Goal: Contribute content: Contribute content

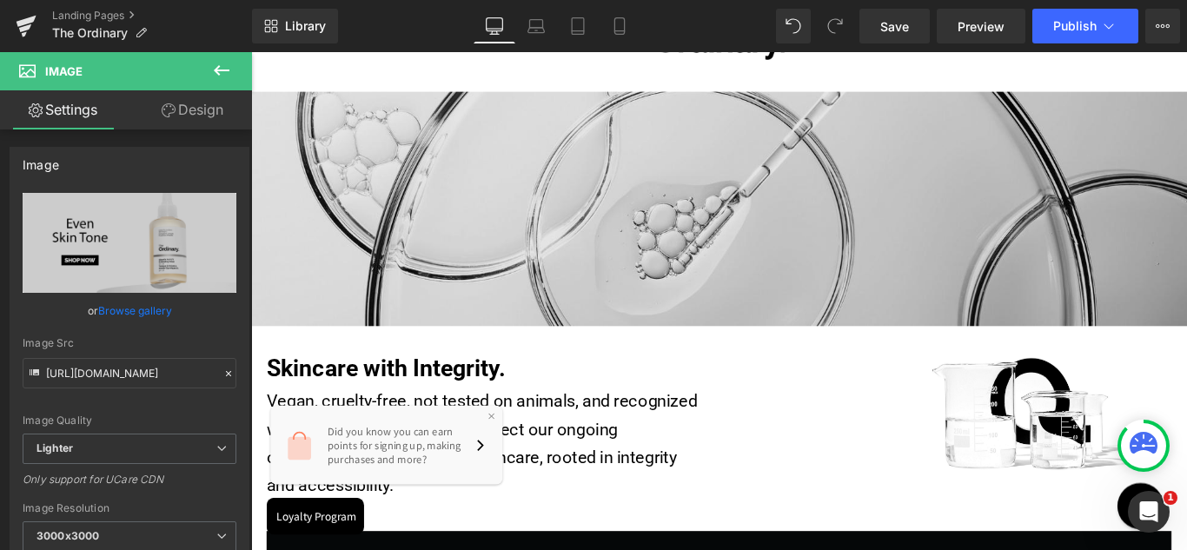
scroll to position [348, 0]
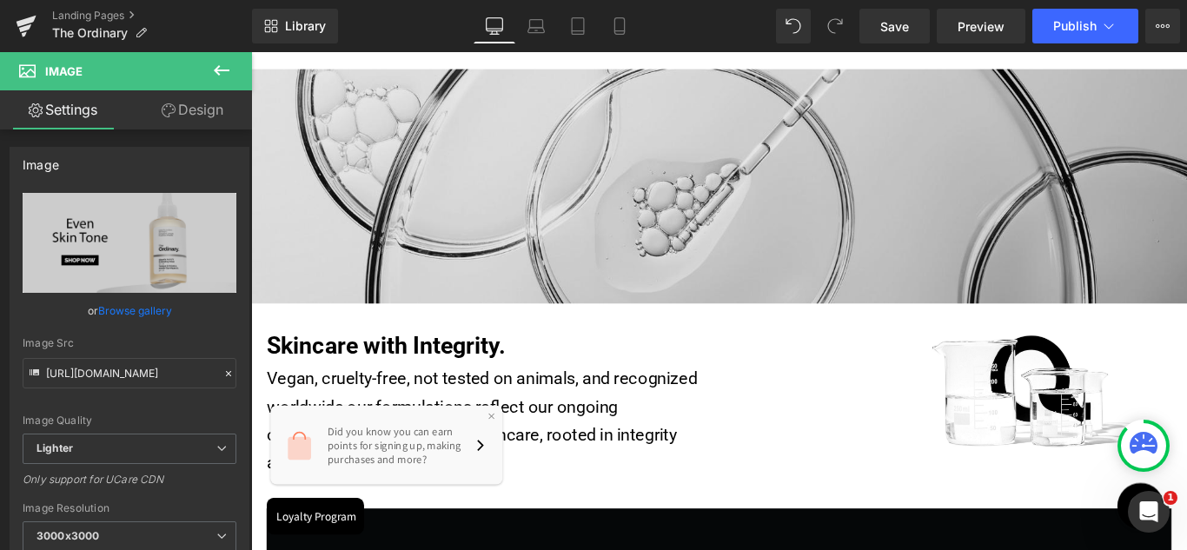
click at [814, 187] on img at bounding box center [777, 202] width 1052 height 263
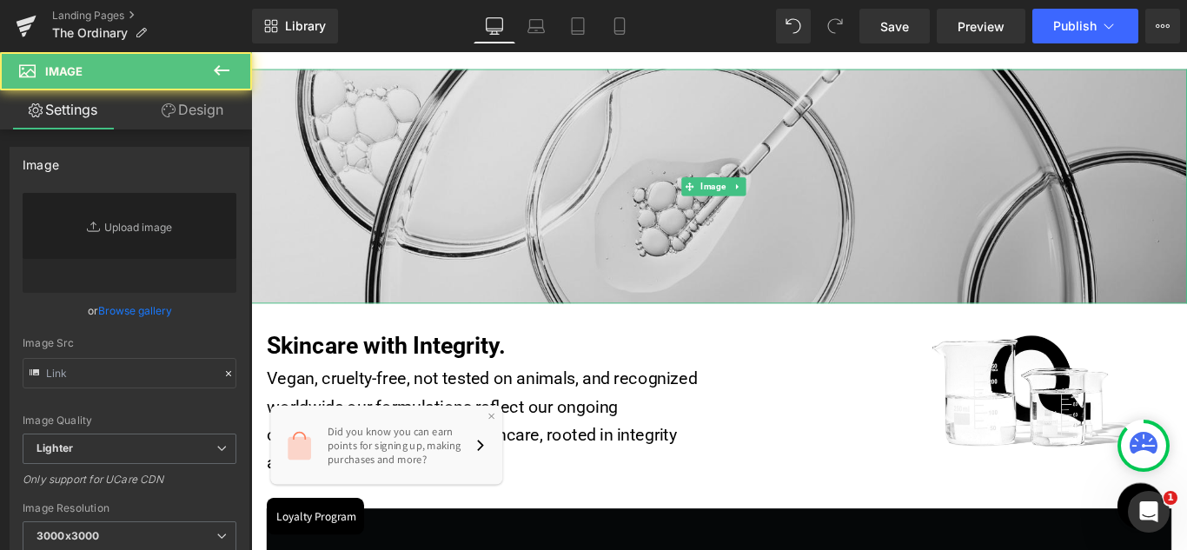
type input "[URL][DOMAIN_NAME]"
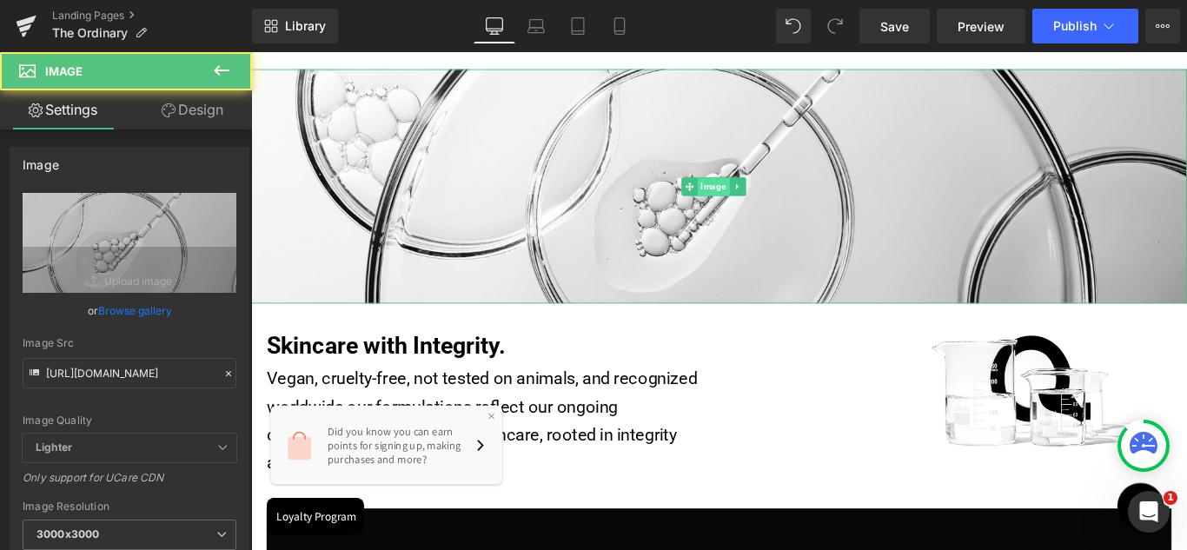
click at [771, 193] on span "Image" at bounding box center [771, 203] width 36 height 21
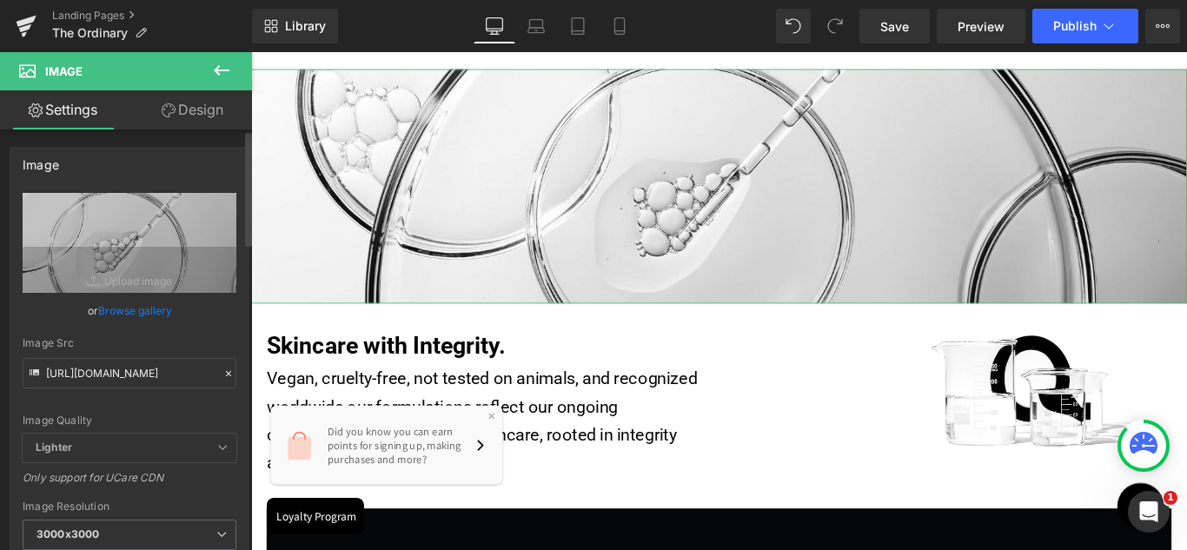
click at [136, 312] on link "Browse gallery" at bounding box center [135, 311] width 74 height 30
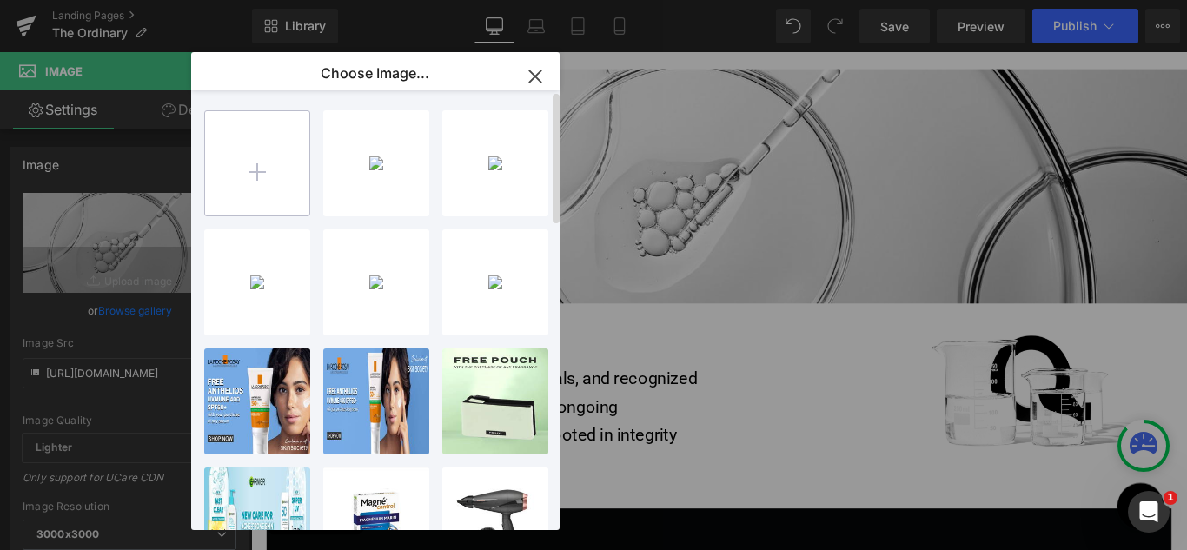
click at [252, 172] on input "file" at bounding box center [257, 163] width 104 height 104
type input "C:\fakepath\theordinary_skincare.jpg"
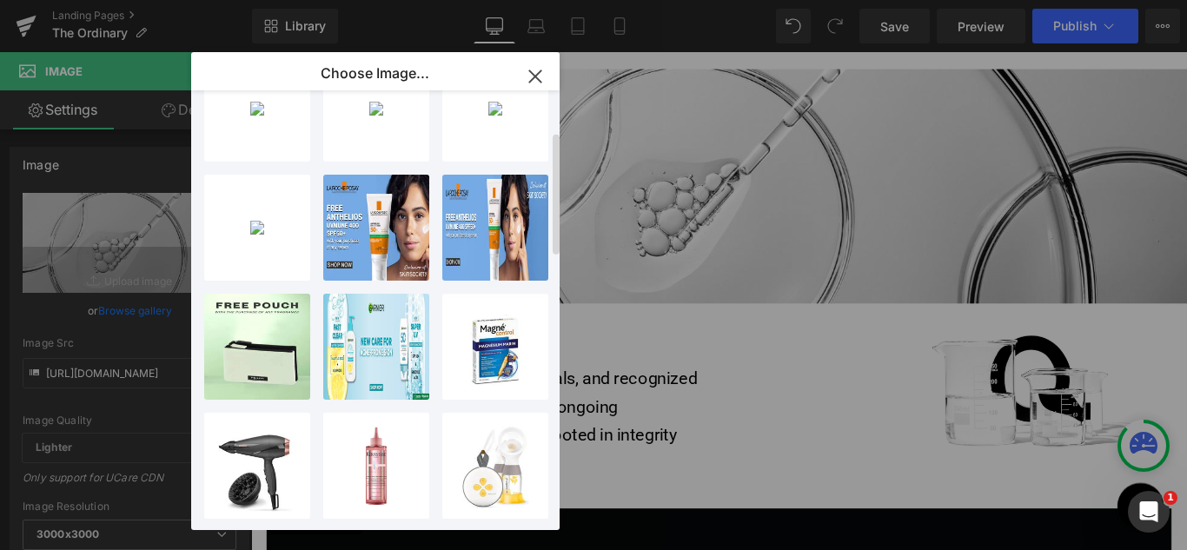
scroll to position [0, 0]
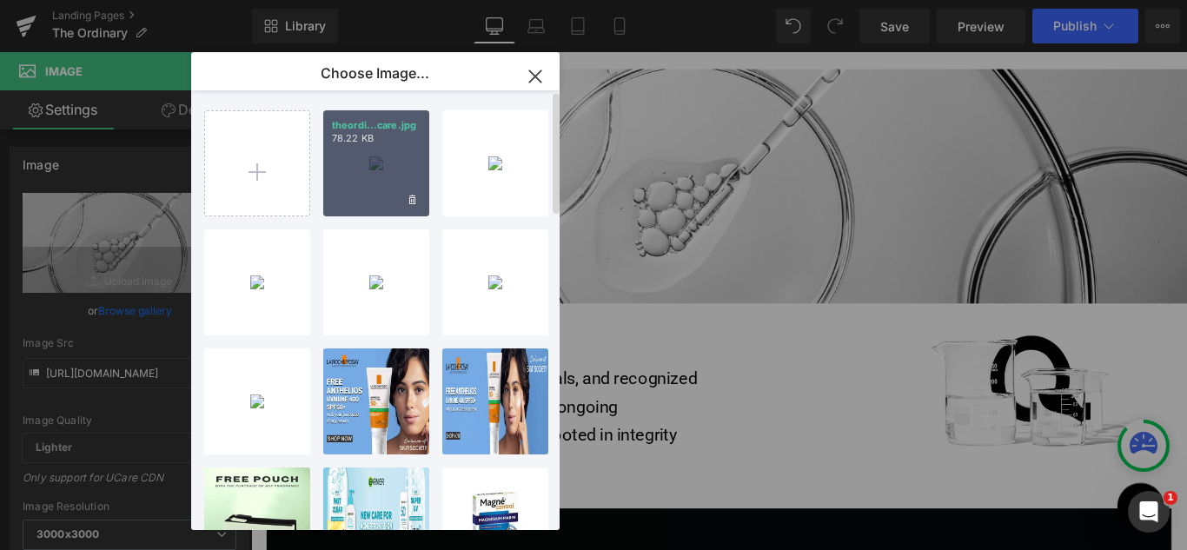
click at [395, 185] on div "theordi...care.jpg 78.22 KB" at bounding box center [376, 163] width 106 height 106
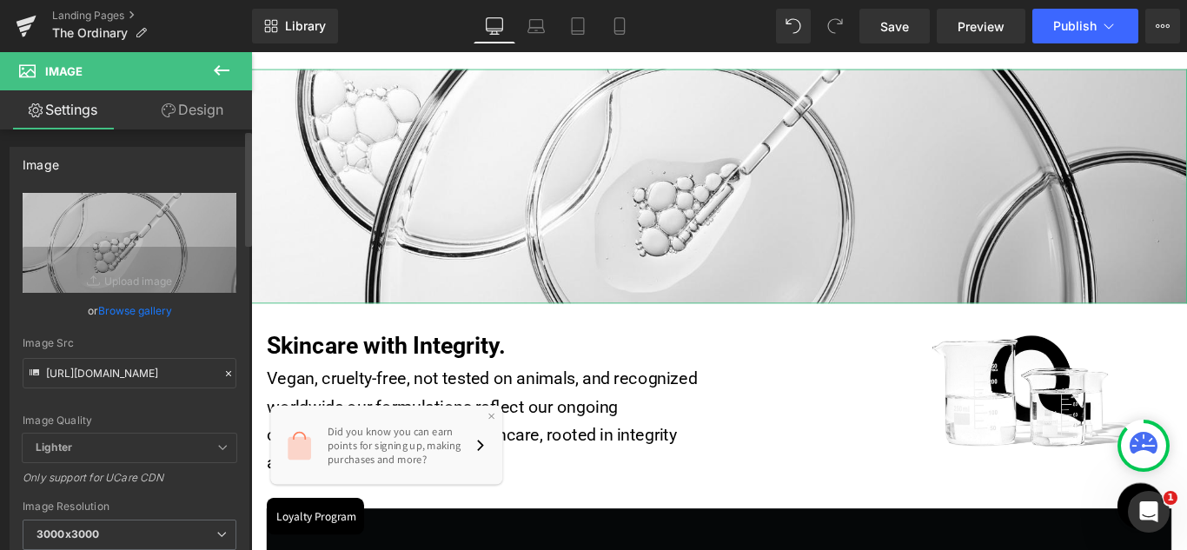
click at [142, 309] on link "Browse gallery" at bounding box center [135, 311] width 74 height 30
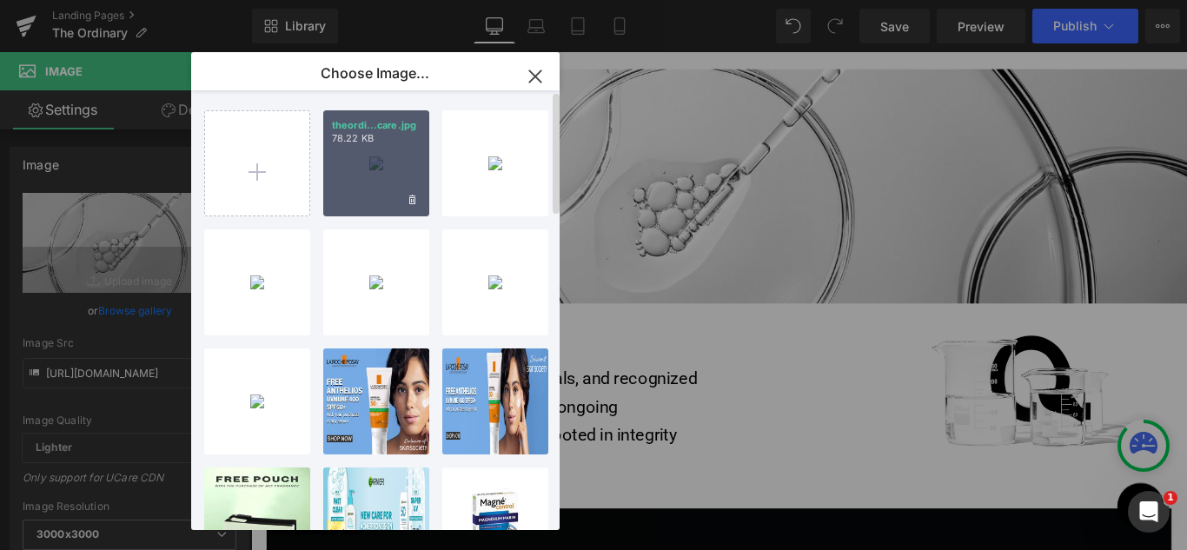
click at [349, 163] on div "theordi...care.jpg 78.22 KB" at bounding box center [376, 163] width 106 height 106
type input "[URL][DOMAIN_NAME]"
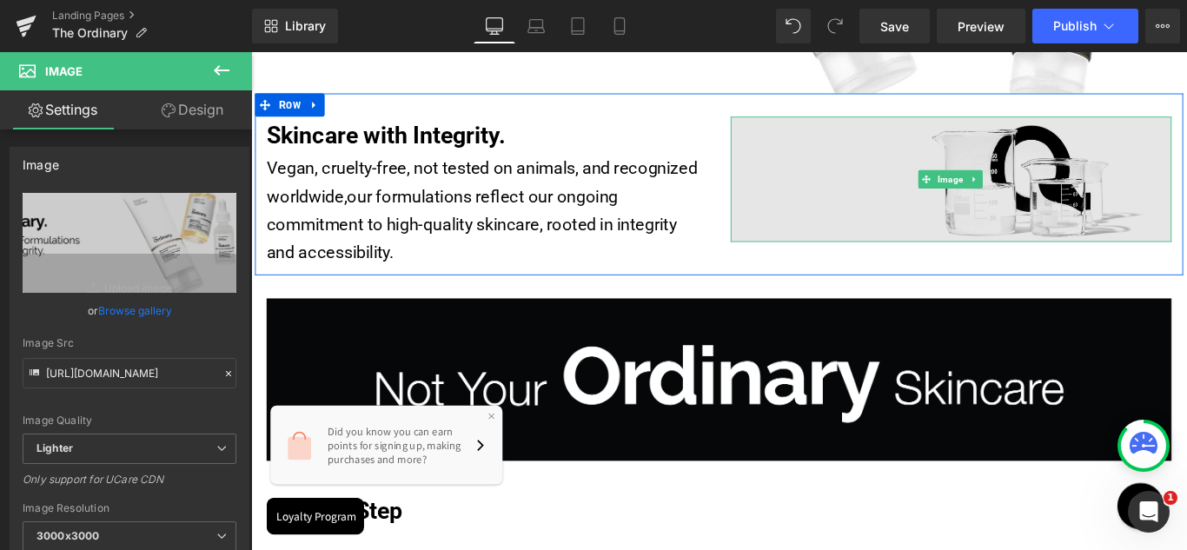
scroll to position [695, 0]
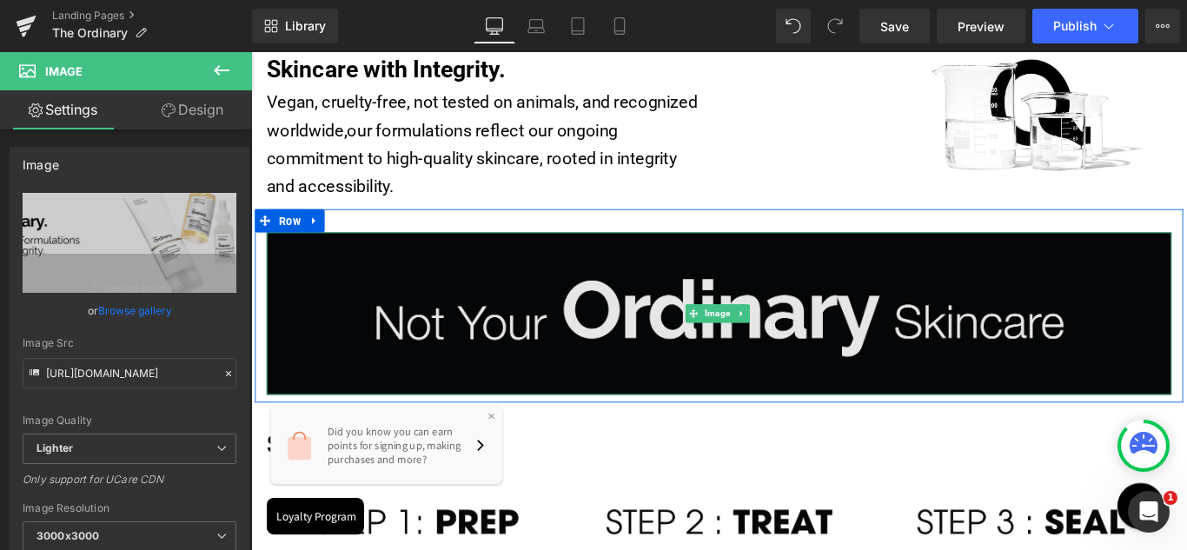
click at [832, 363] on img at bounding box center [777, 346] width 1017 height 183
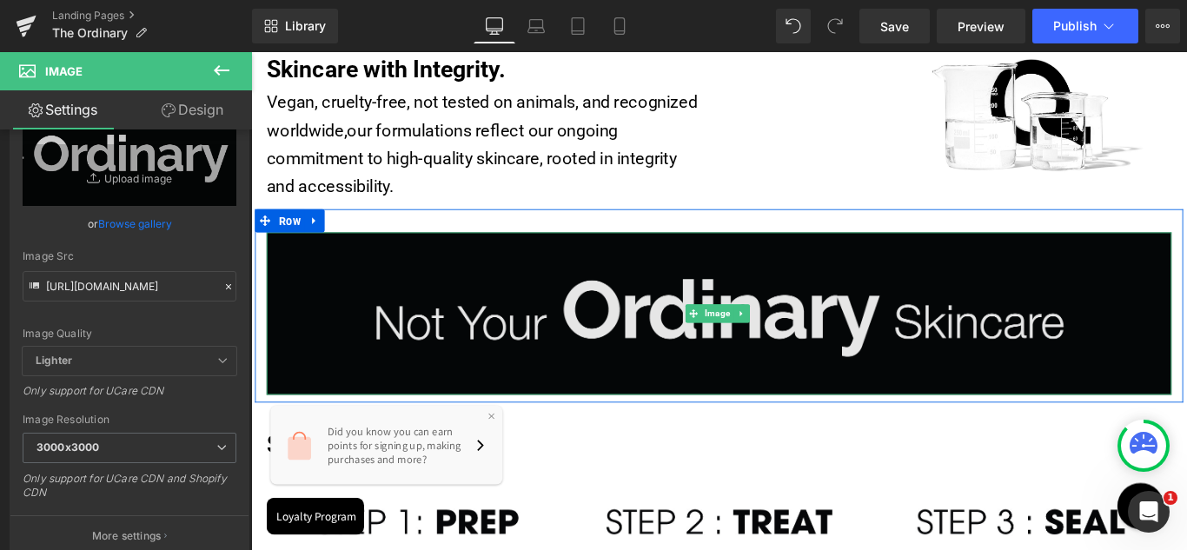
scroll to position [782, 0]
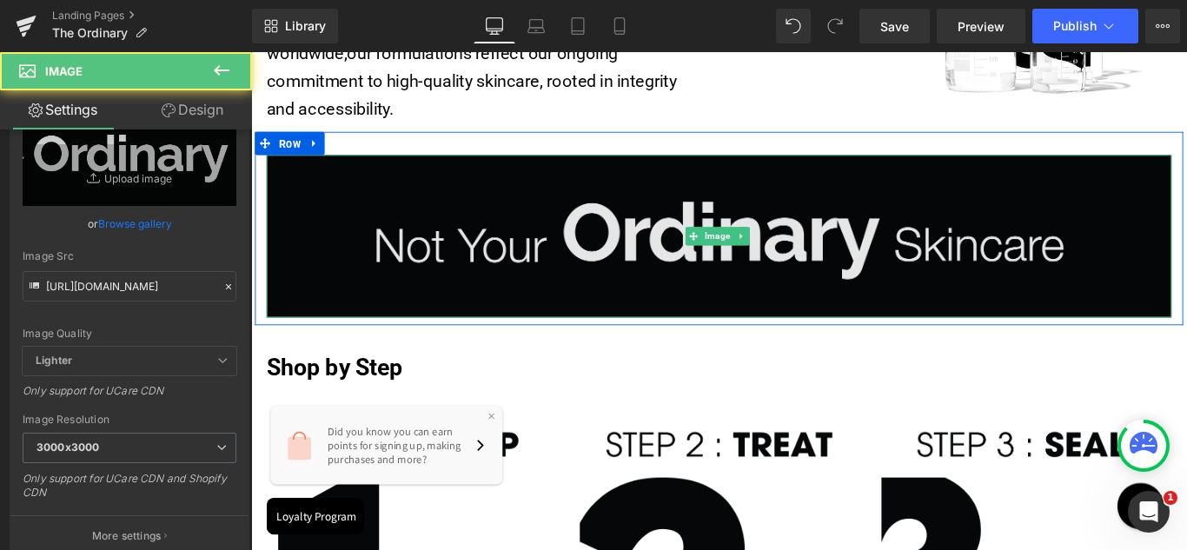
click at [668, 289] on img at bounding box center [777, 259] width 1017 height 183
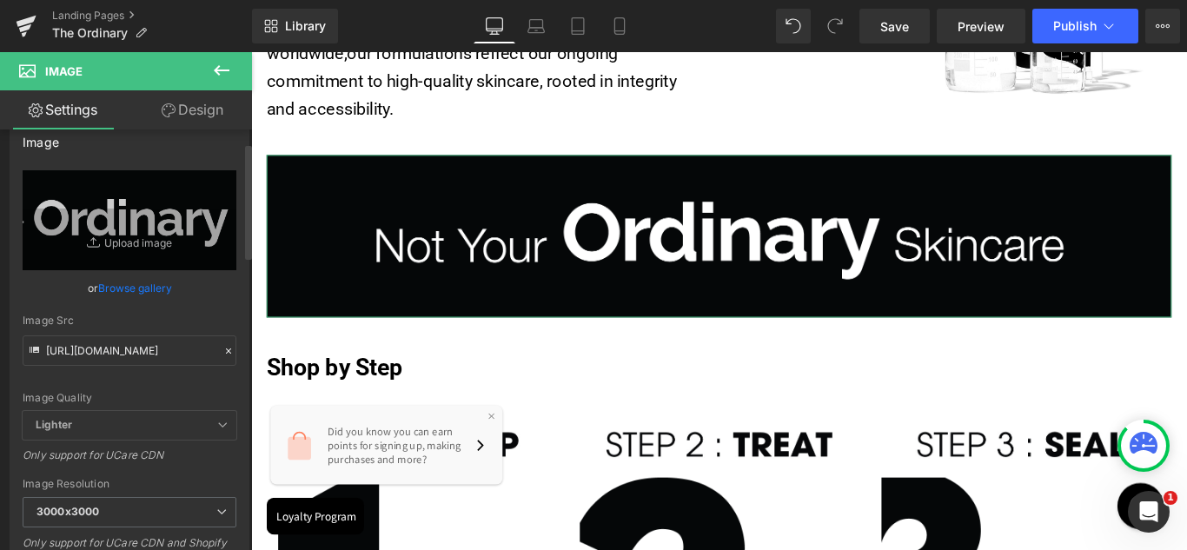
scroll to position [0, 0]
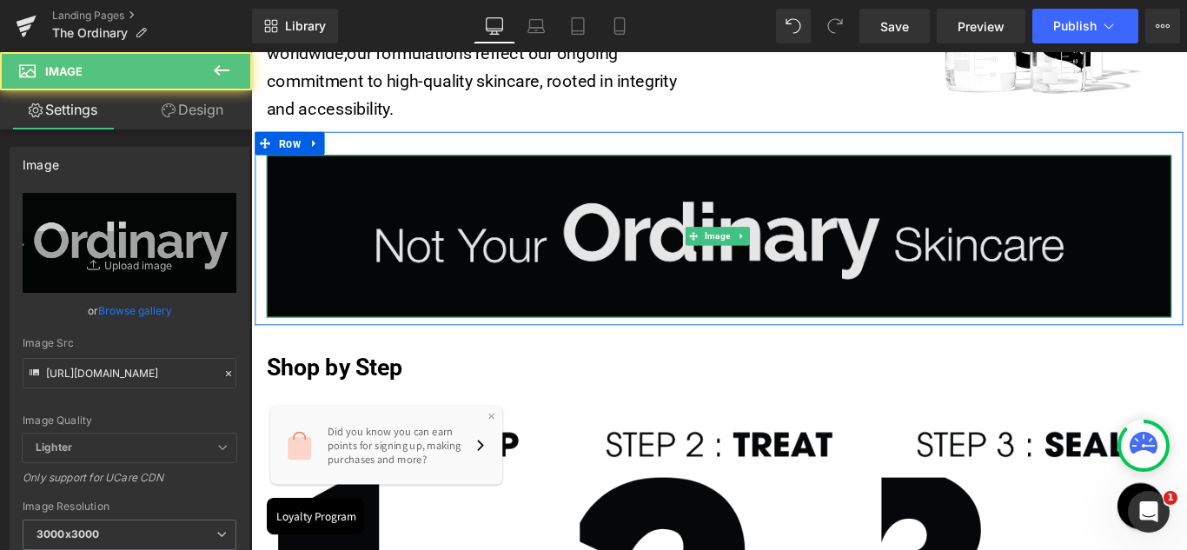
click at [501, 245] on img at bounding box center [777, 259] width 1017 height 183
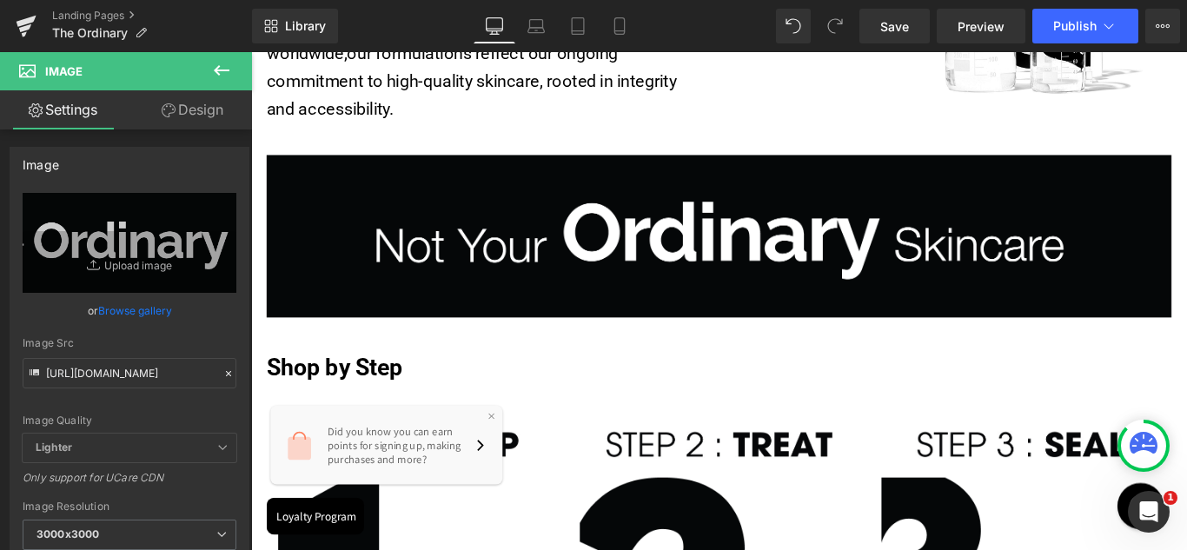
click at [223, 66] on icon at bounding box center [221, 70] width 21 height 21
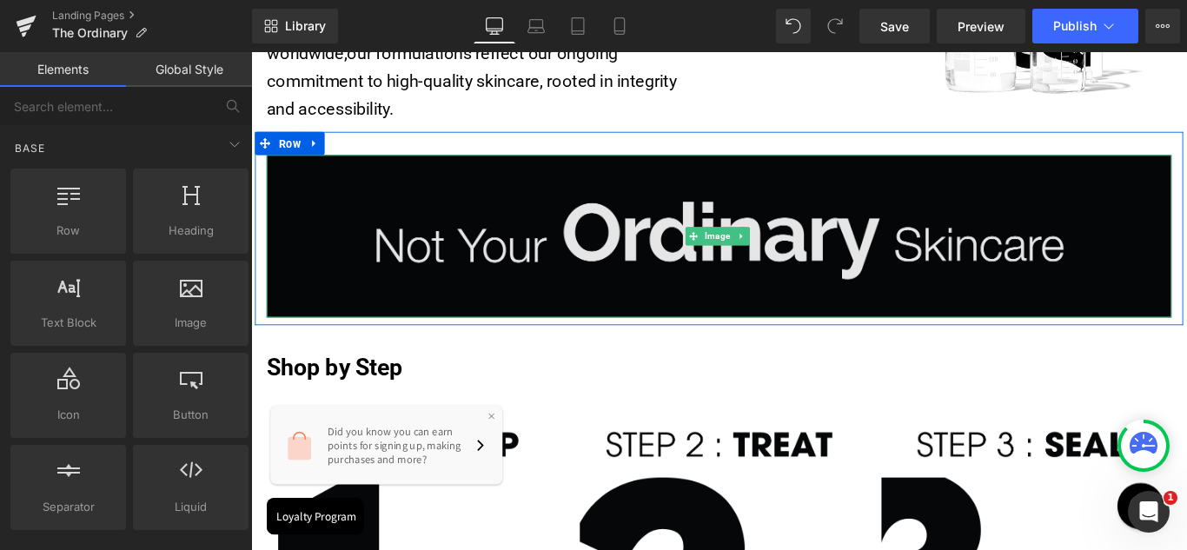
click at [525, 227] on img at bounding box center [777, 259] width 1017 height 183
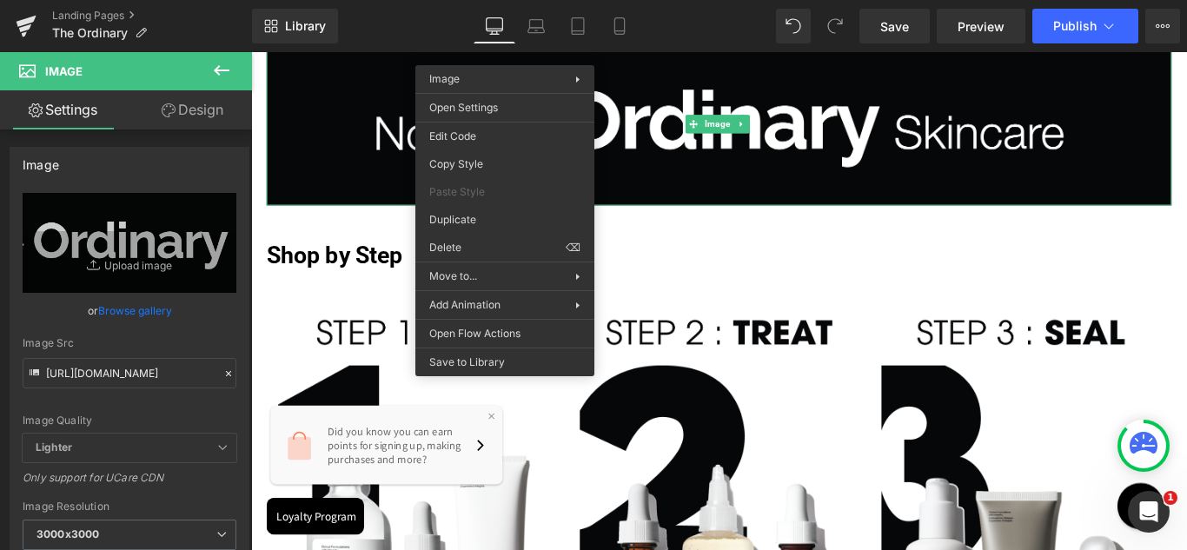
scroll to position [782, 0]
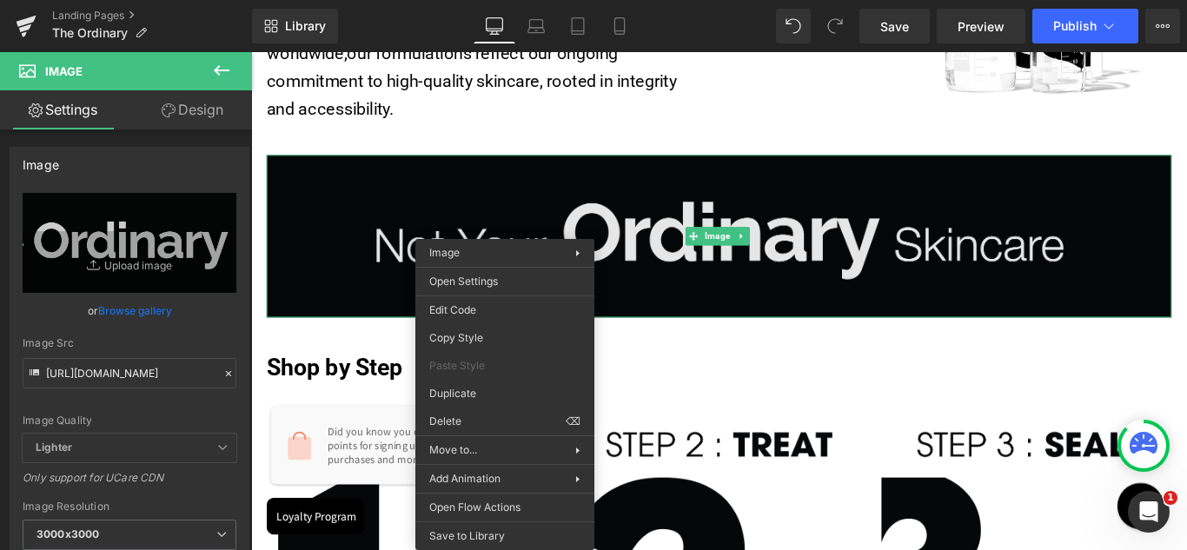
click at [1059, 242] on img at bounding box center [777, 259] width 1017 height 183
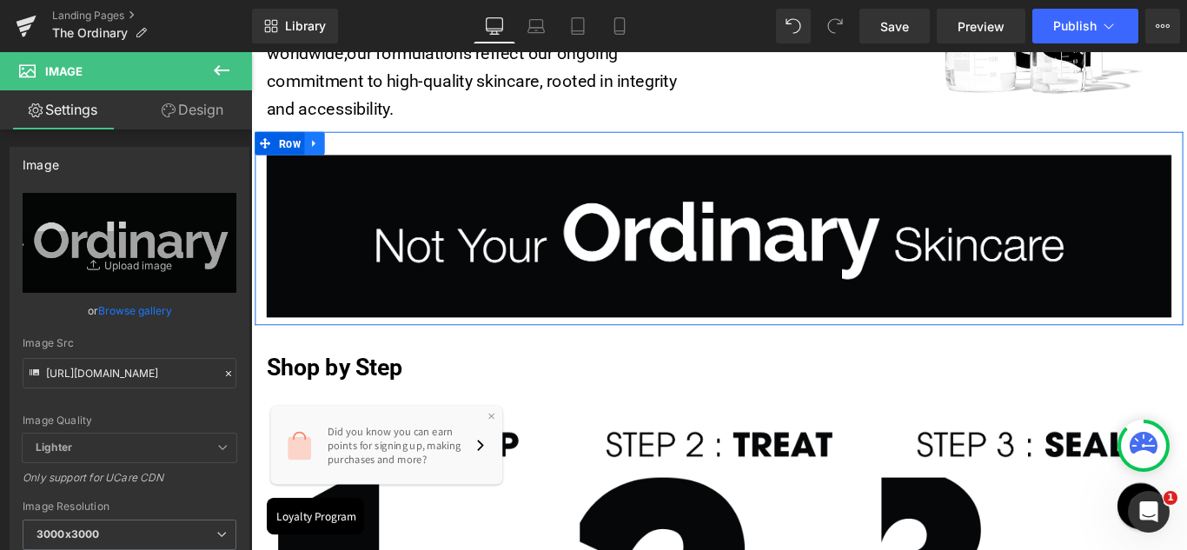
click at [316, 149] on icon at bounding box center [322, 154] width 12 height 13
click at [367, 150] on icon at bounding box center [368, 155] width 12 height 12
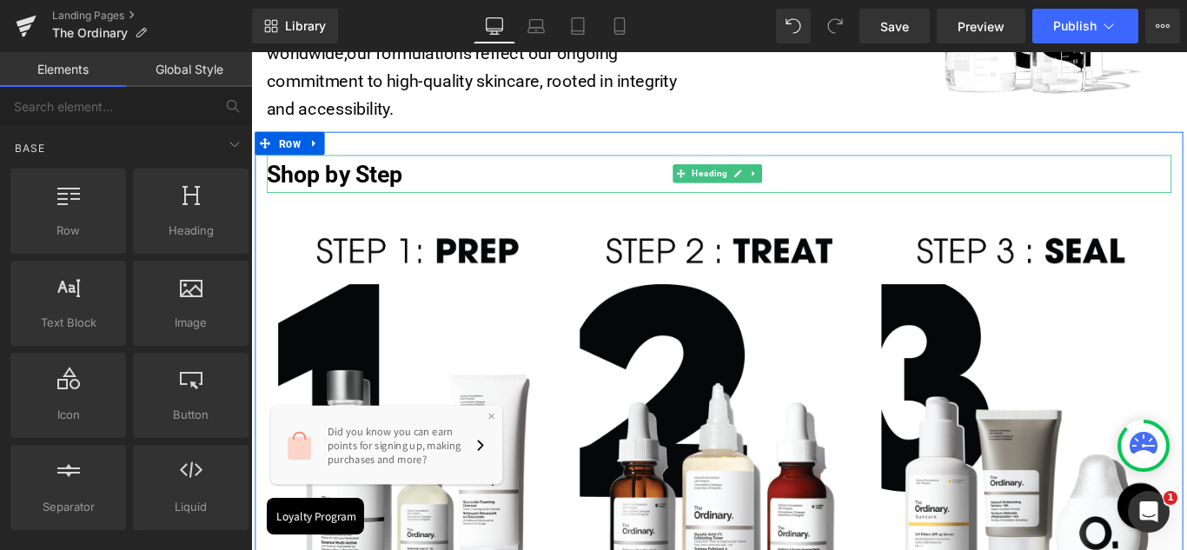
click at [415, 189] on strong "Shop by Step" at bounding box center [345, 189] width 153 height 30
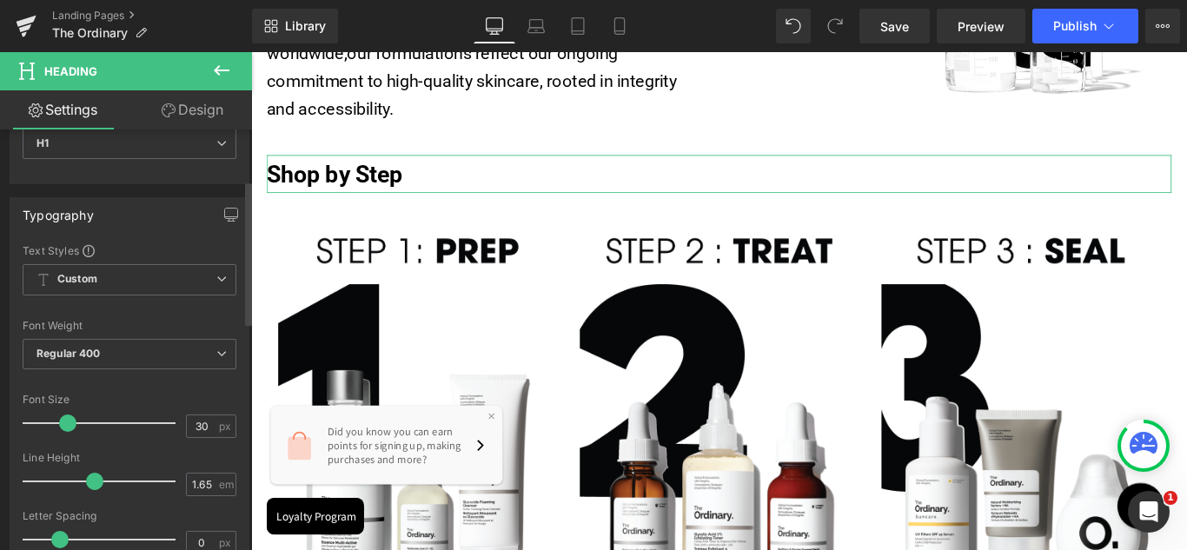
scroll to position [0, 0]
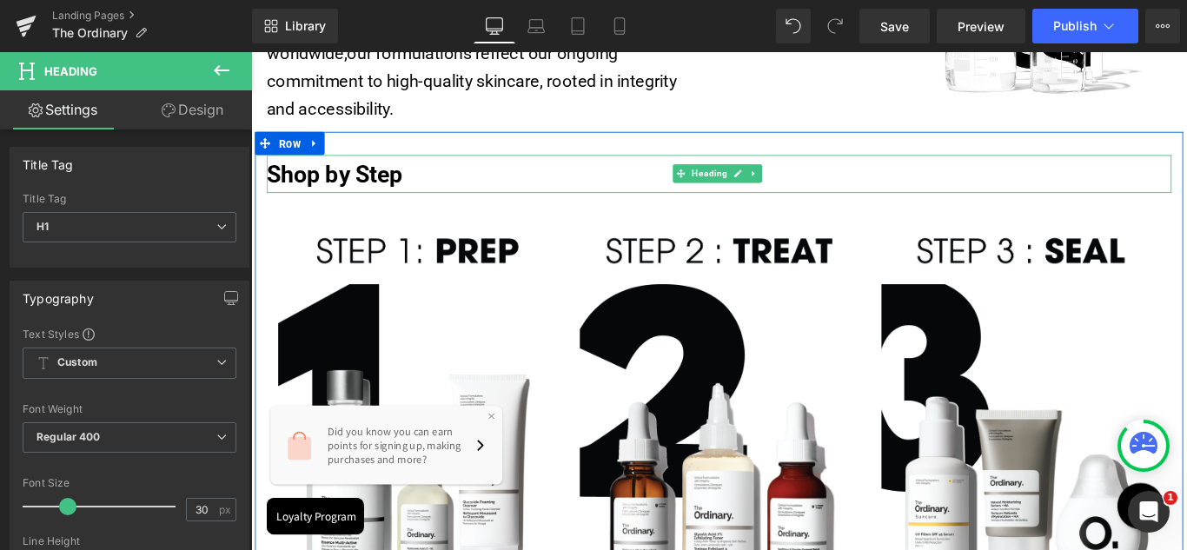
click at [388, 179] on strong "Shop by Step" at bounding box center [345, 189] width 153 height 30
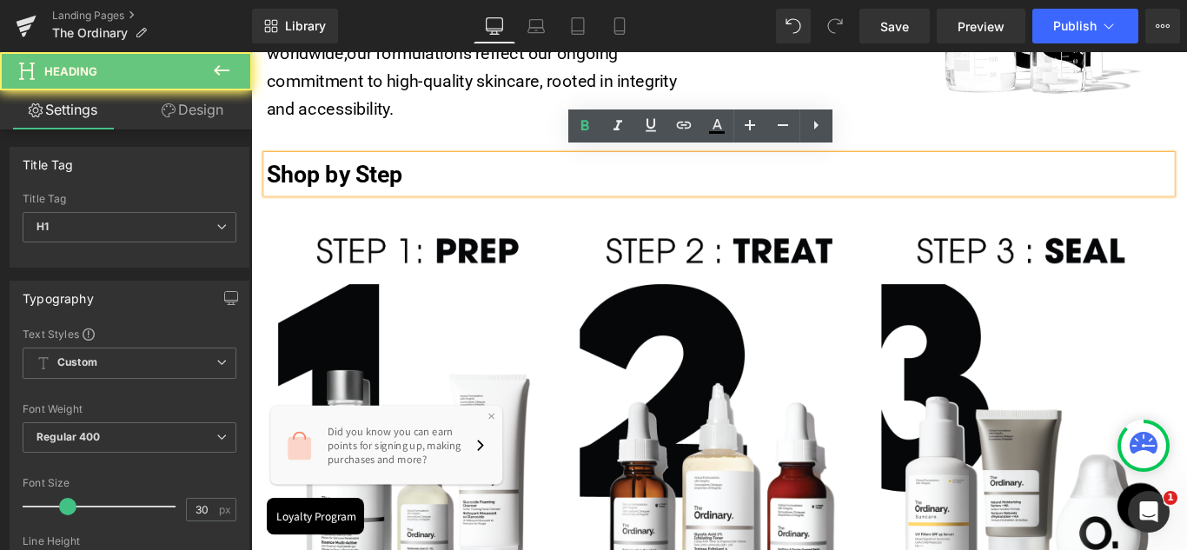
click at [418, 179] on strong "Shop by Step" at bounding box center [345, 189] width 153 height 30
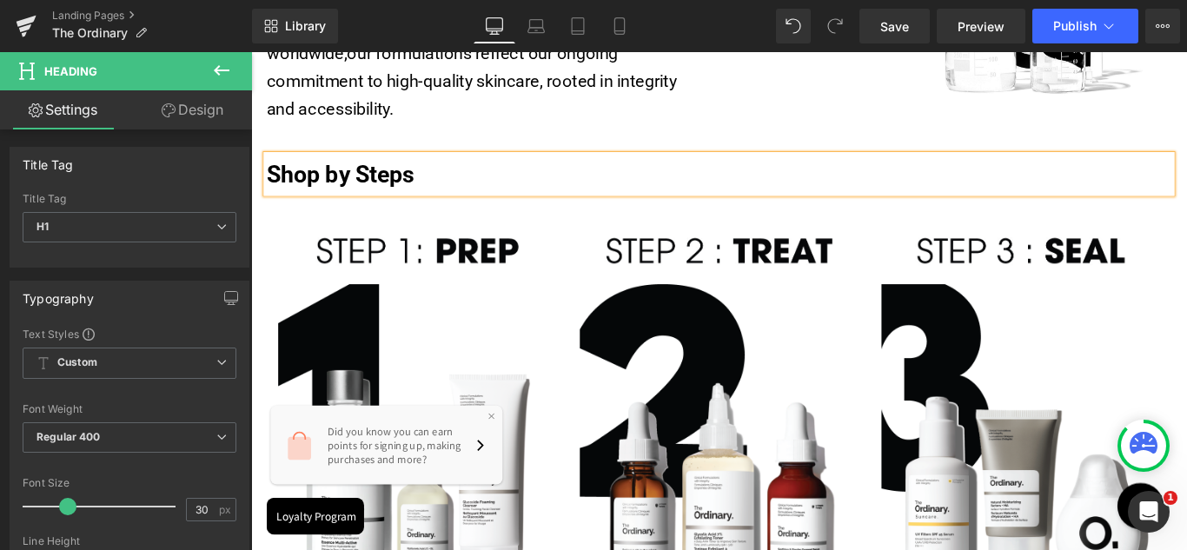
click at [418, 148] on div "Shop by Steps Heading Image Image Shop Now ⟶ Button Image Image Shop Now ⟶ Butt…" at bounding box center [777, 452] width 1043 height 621
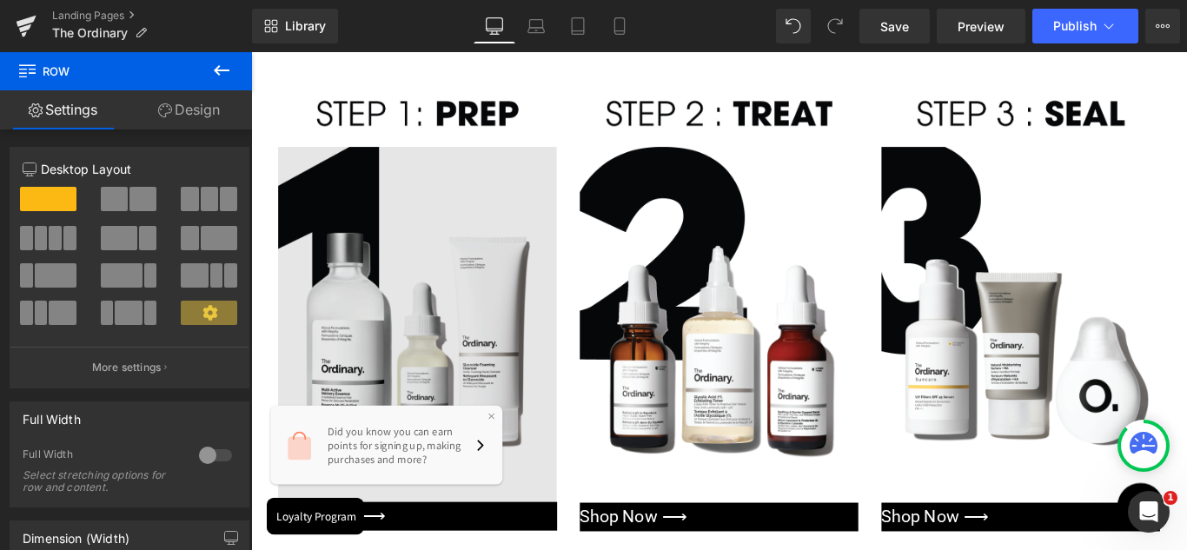
scroll to position [1043, 0]
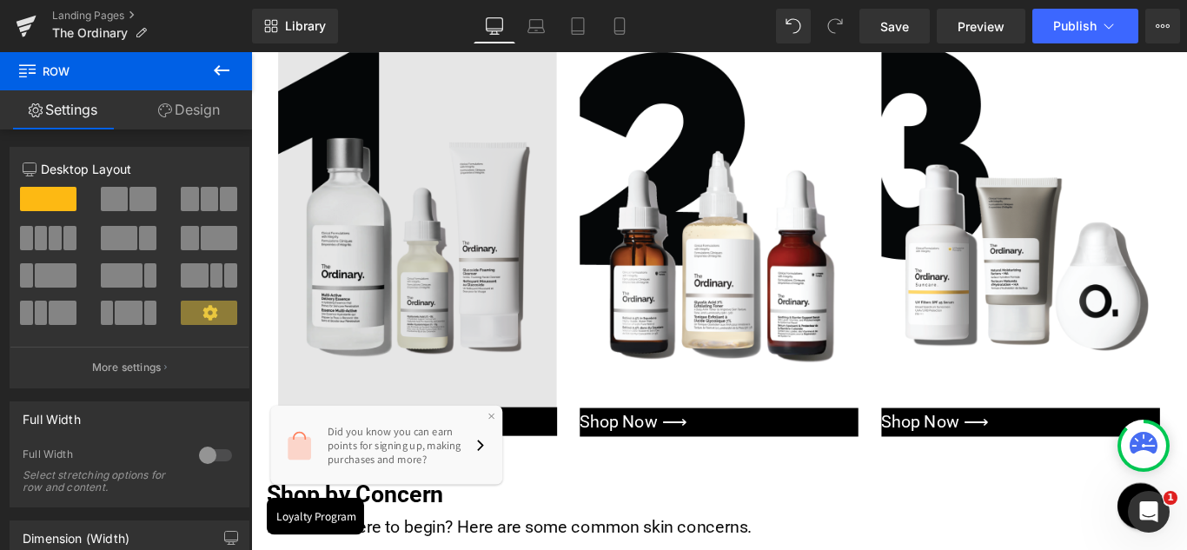
click at [444, 207] on img at bounding box center [438, 251] width 313 height 399
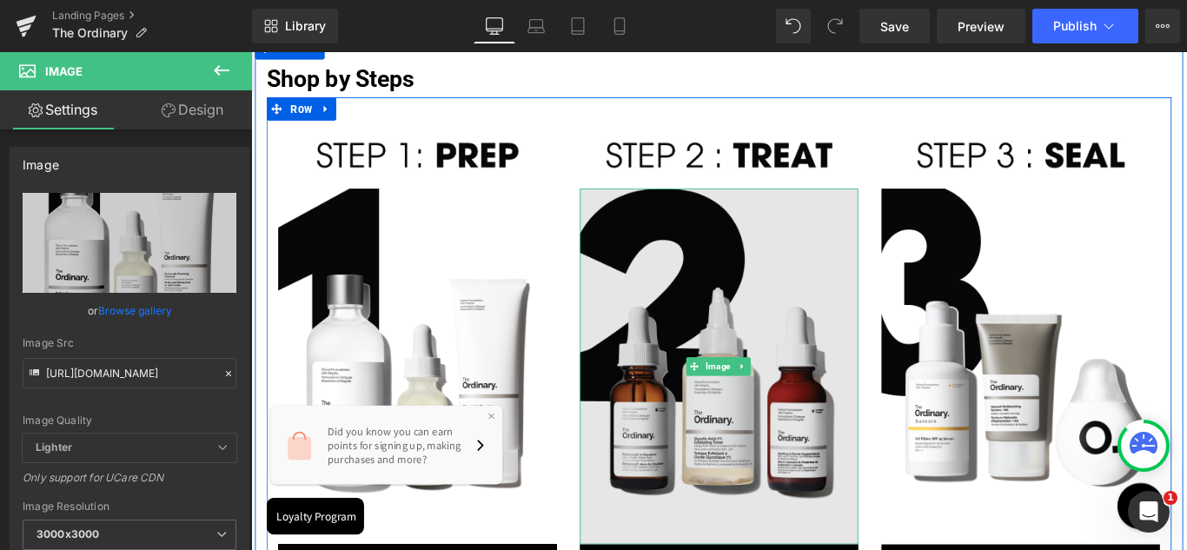
scroll to position [869, 0]
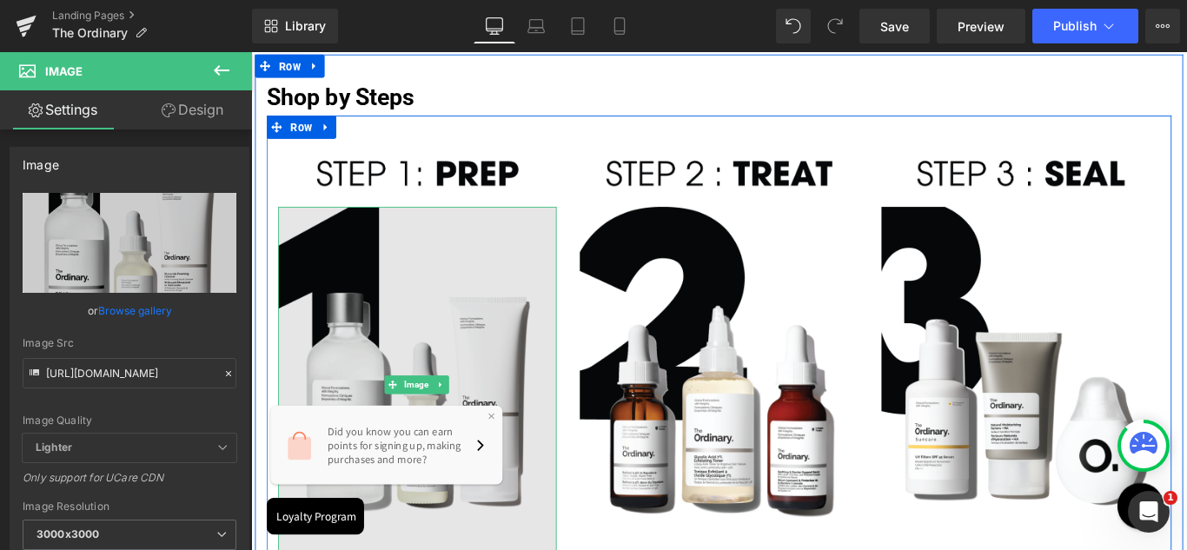
click at [445, 256] on img at bounding box center [438, 425] width 313 height 399
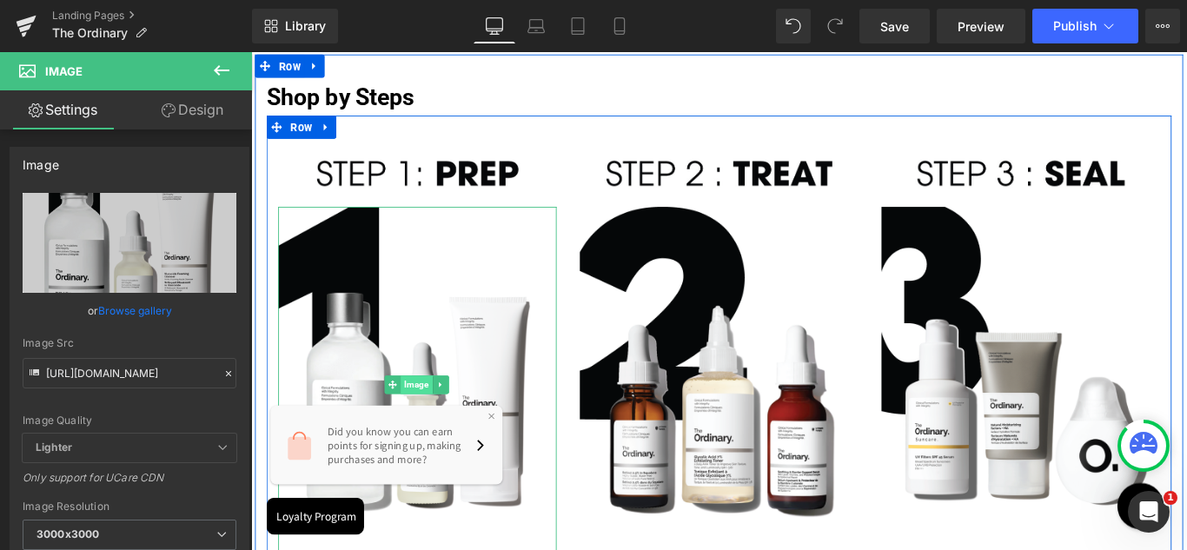
click at [430, 422] on span "Image" at bounding box center [438, 425] width 36 height 21
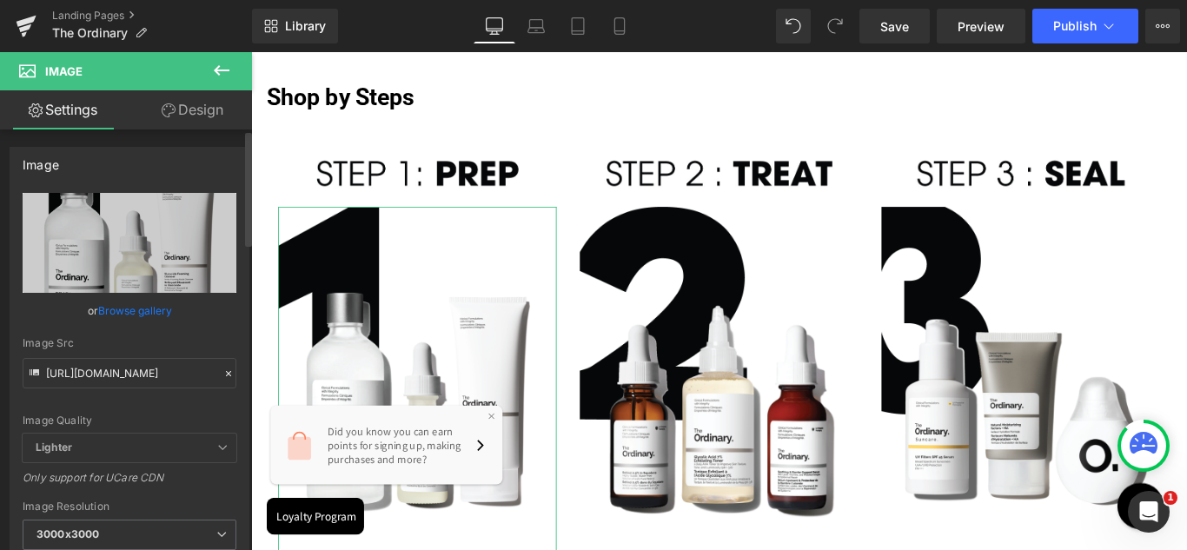
click at [161, 307] on link "Browse gallery" at bounding box center [135, 311] width 74 height 30
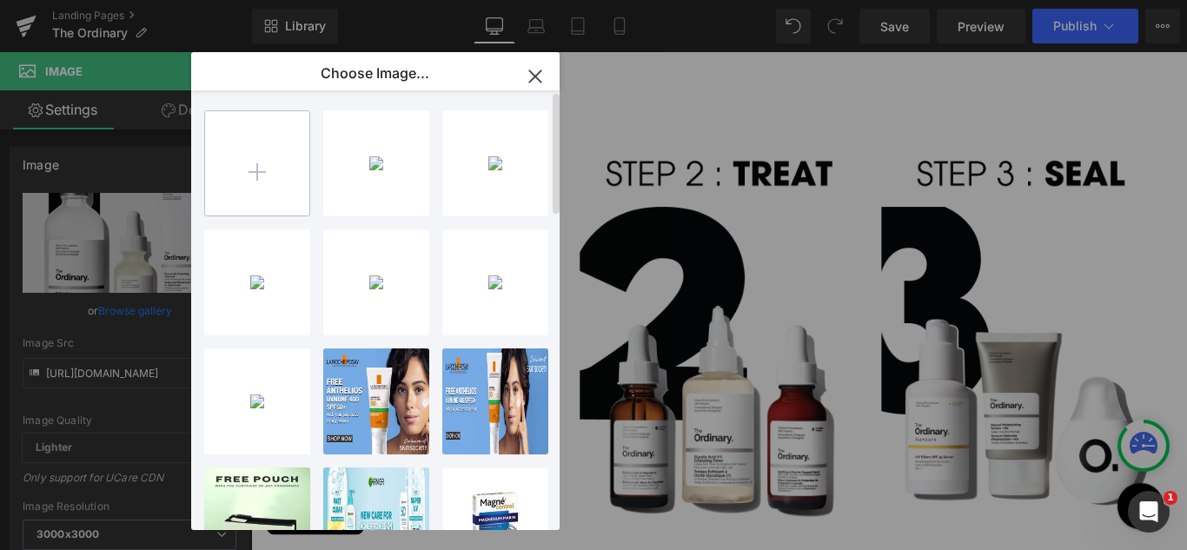
click at [271, 171] on input "file" at bounding box center [257, 163] width 104 height 104
click at [261, 172] on input "file" at bounding box center [257, 163] width 104 height 104
click at [258, 170] on input "file" at bounding box center [257, 163] width 104 height 104
type input "C:\fakepath\theordinary_skincare_shopbysteps_prep.jpg"
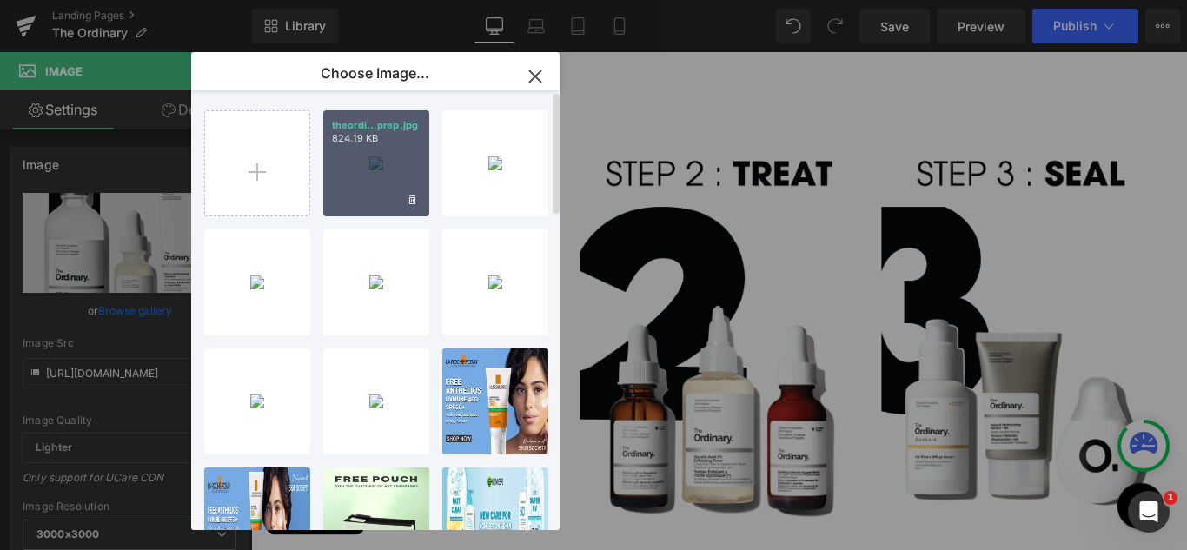
click at [386, 162] on div "theordi...prep.jpg 824.19 KB" at bounding box center [376, 163] width 106 height 106
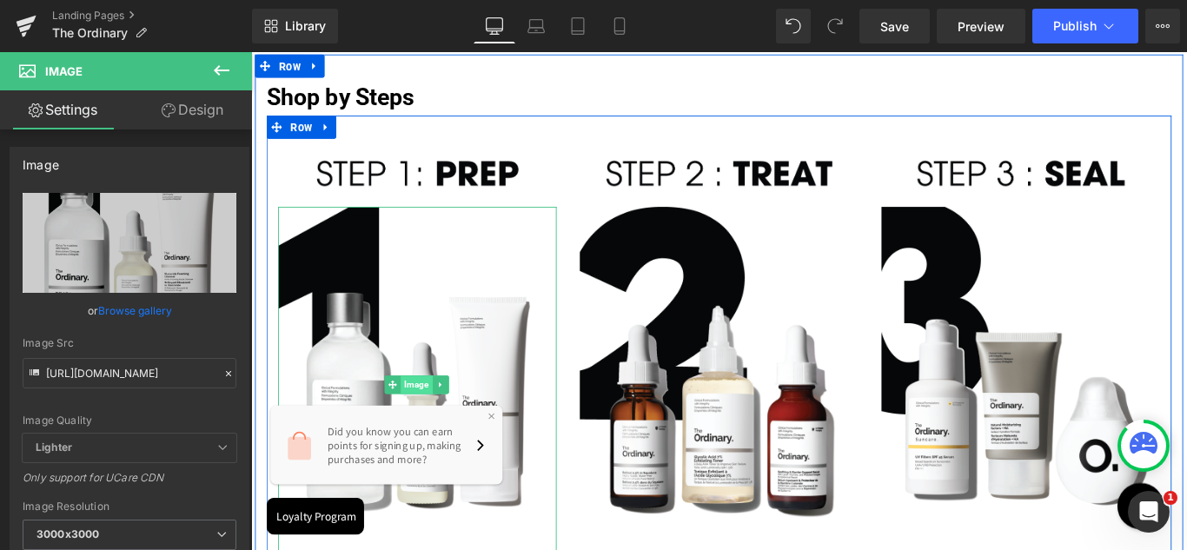
click at [428, 424] on span "Image" at bounding box center [438, 425] width 36 height 21
click at [430, 419] on span "Image" at bounding box center [438, 425] width 36 height 21
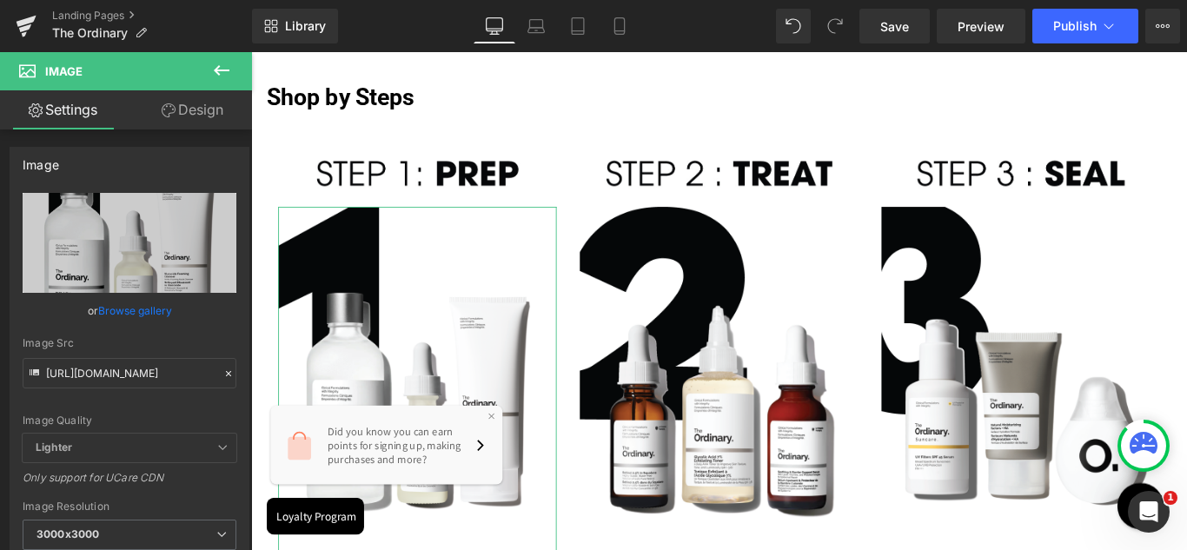
click at [133, 309] on link "Browse gallery" at bounding box center [135, 311] width 74 height 30
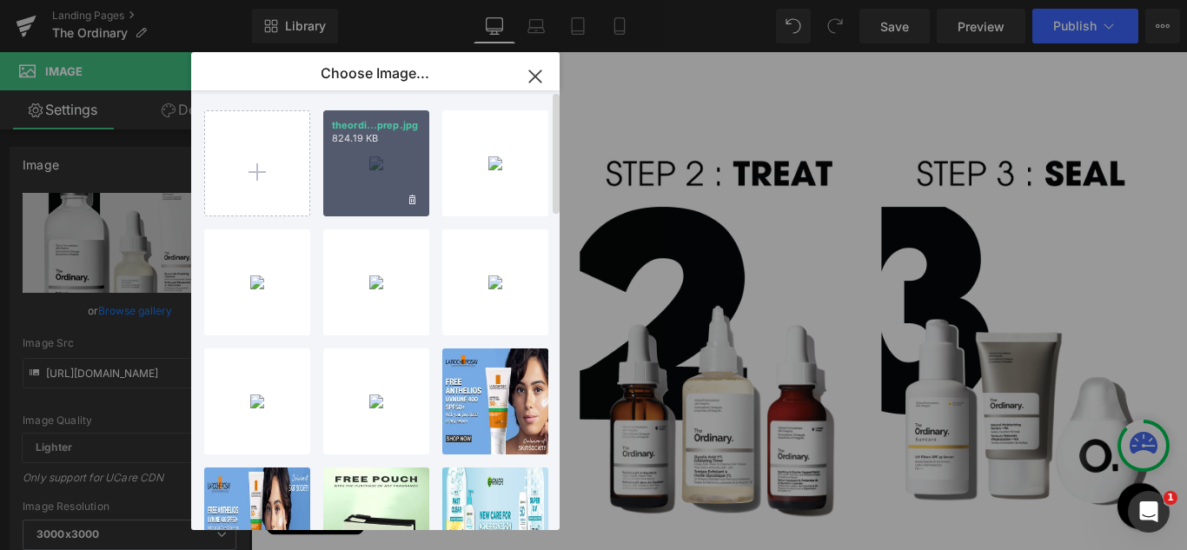
click at [371, 175] on div "theordi...prep.jpg 824.19 KB" at bounding box center [376, 163] width 106 height 106
click at [386, 189] on img at bounding box center [438, 187] width 313 height 76
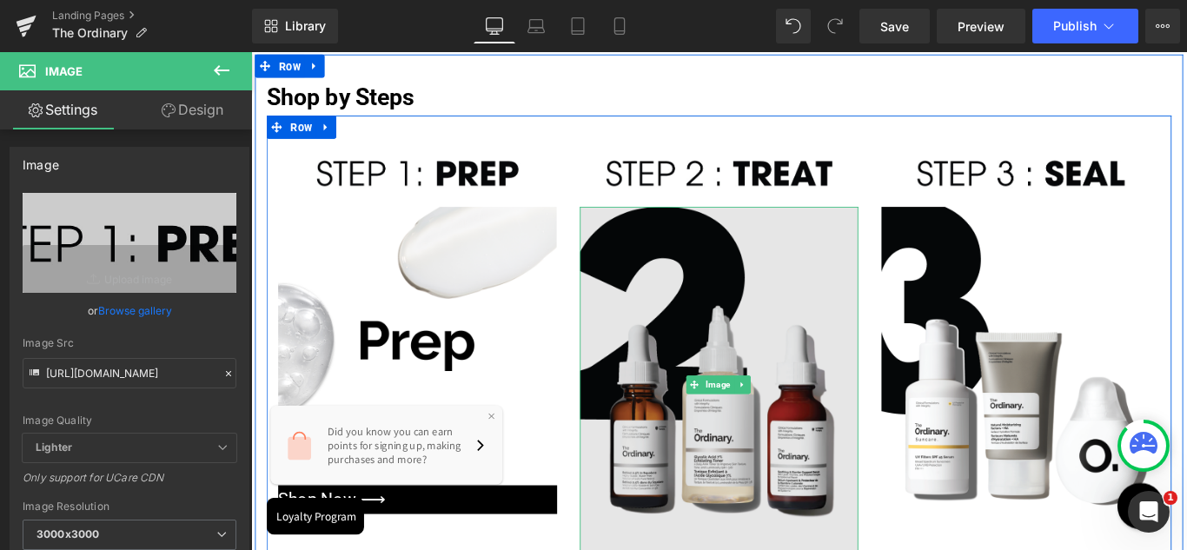
click at [786, 362] on img at bounding box center [777, 426] width 313 height 400
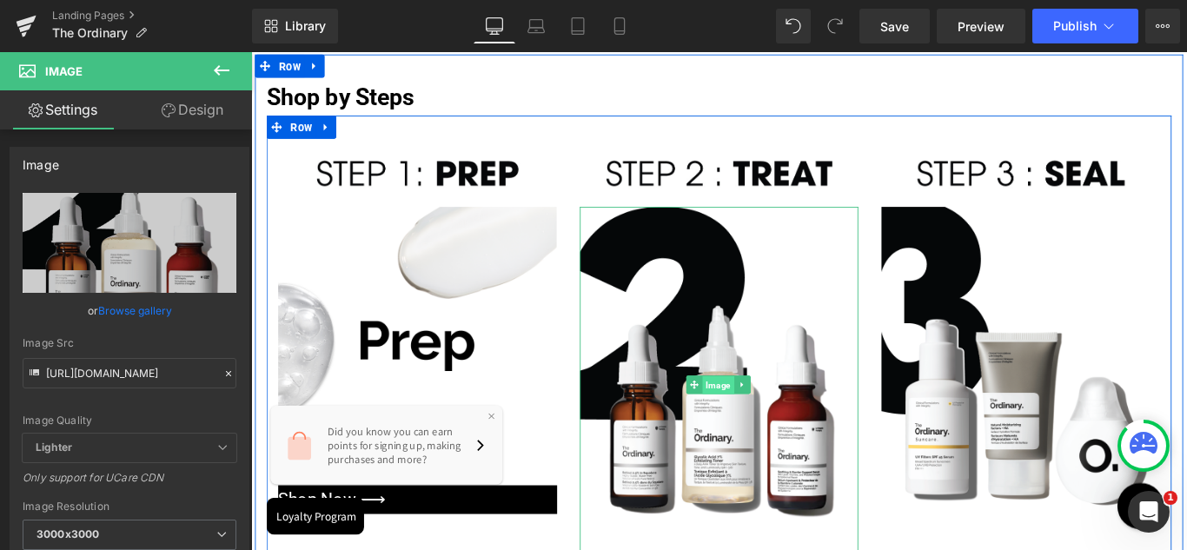
click at [766, 421] on span "Image" at bounding box center [777, 426] width 36 height 21
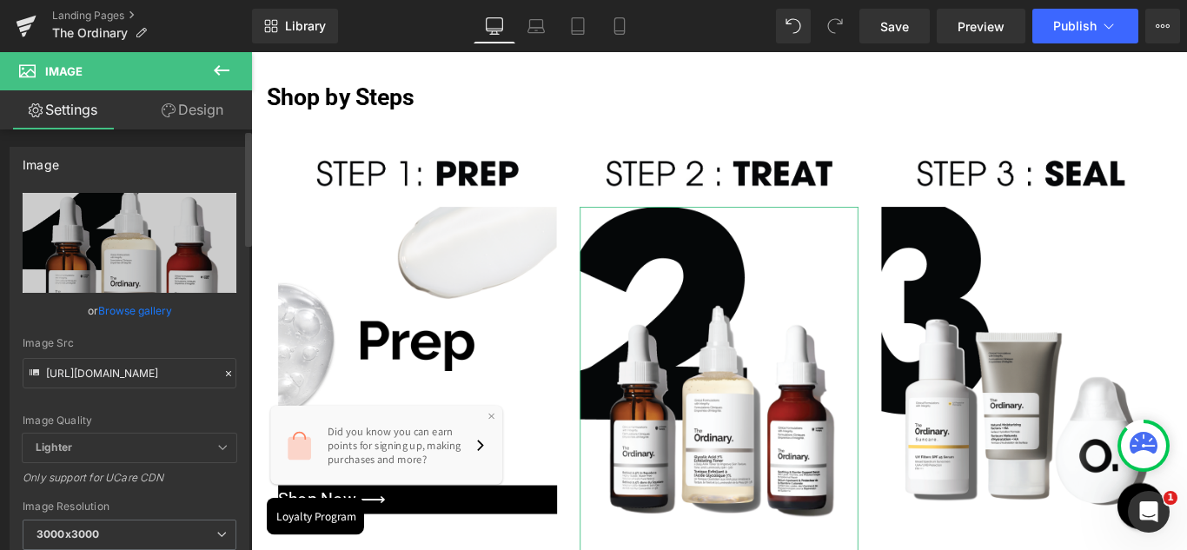
click at [144, 312] on link "Browse gallery" at bounding box center [135, 311] width 74 height 30
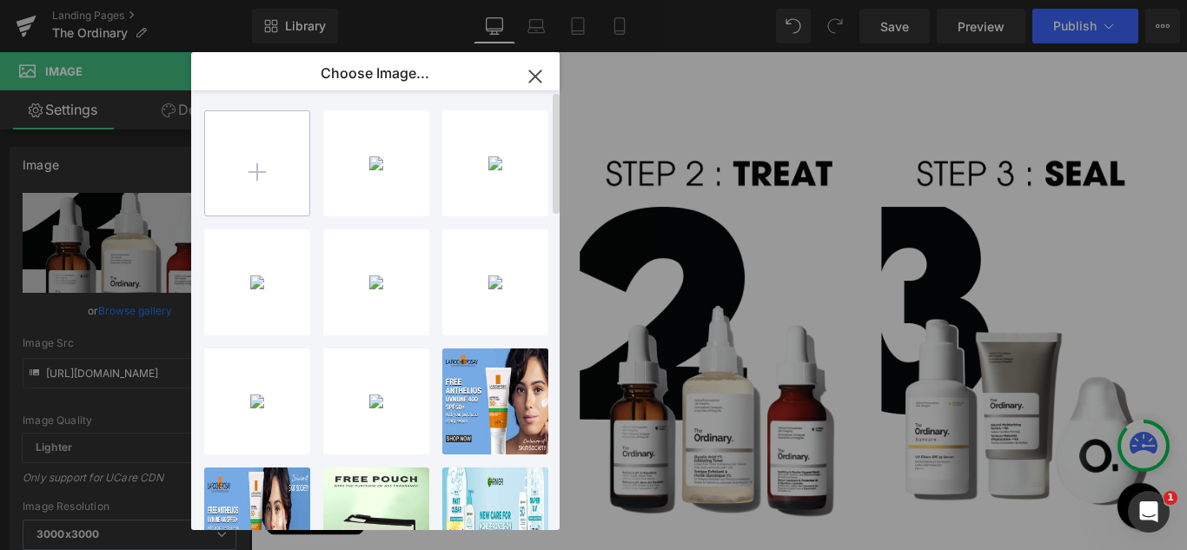
click at [243, 178] on input "file" at bounding box center [257, 163] width 104 height 104
type input "C:\fakepath\theordinary_skincare_shopbysteps_seal.jpg"
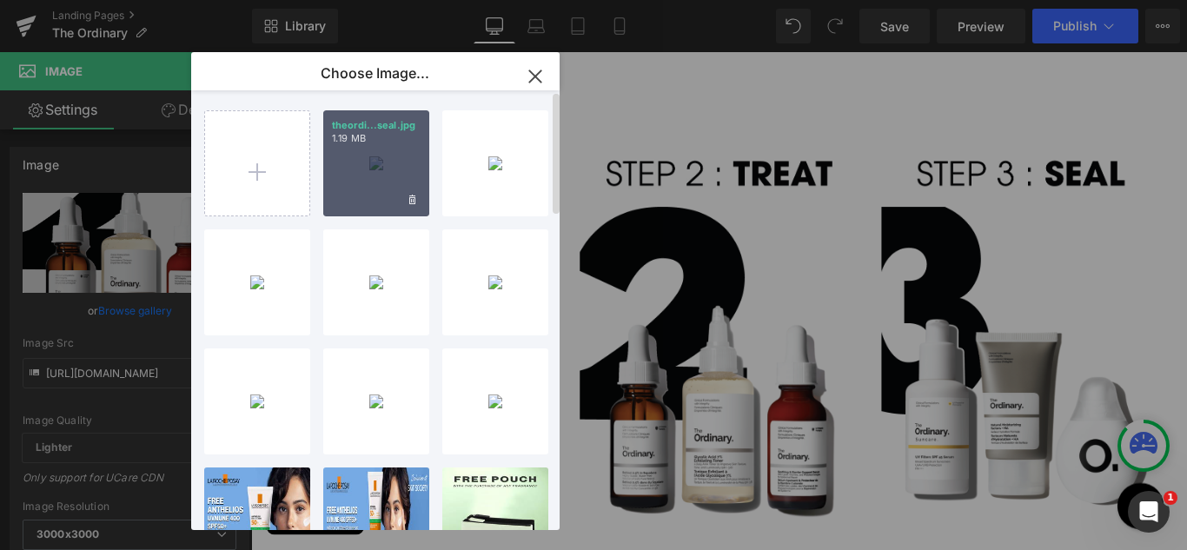
click at [360, 179] on div "theordi...seal.jpg 1.19 MB" at bounding box center [376, 163] width 106 height 106
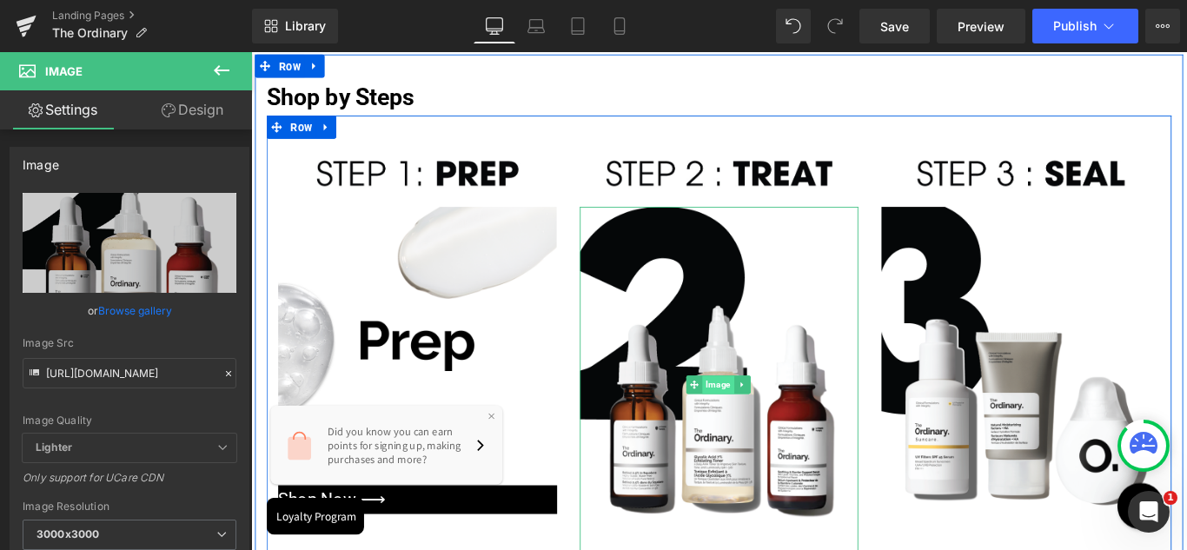
click at [774, 428] on span "Image" at bounding box center [777, 425] width 36 height 21
click at [772, 420] on span "Image" at bounding box center [777, 425] width 36 height 21
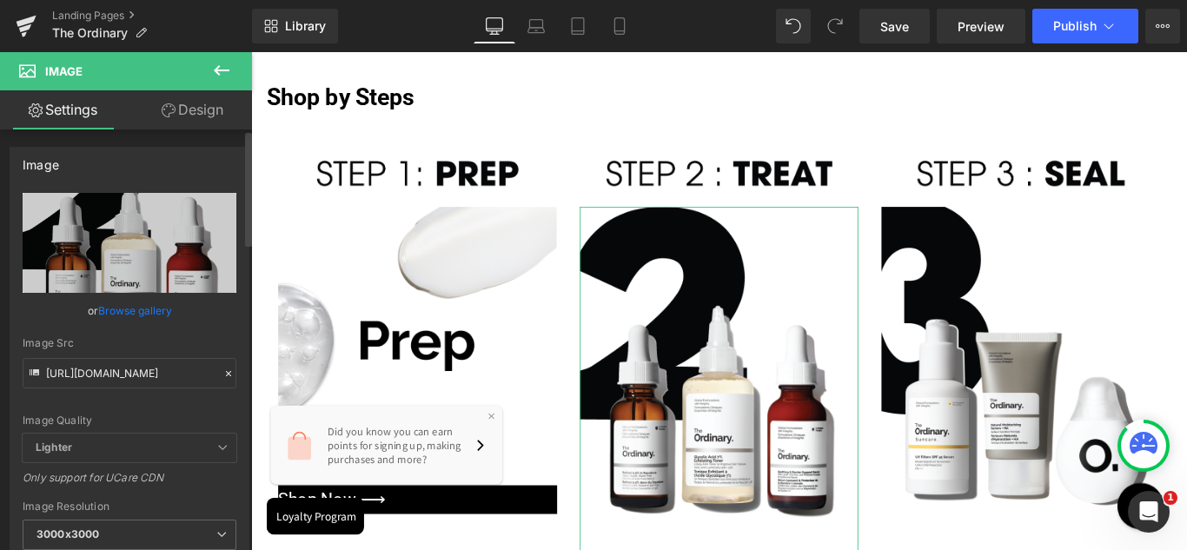
click at [138, 312] on link "Browse gallery" at bounding box center [135, 311] width 74 height 30
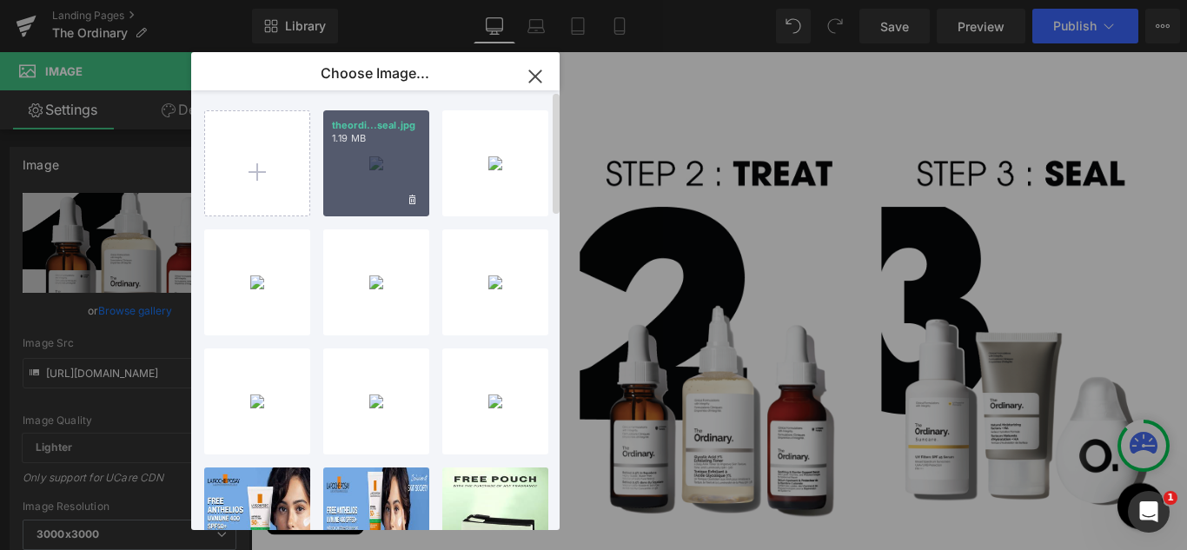
click at [370, 162] on div "theordi...seal.jpg 1.19 MB" at bounding box center [376, 163] width 106 height 106
click at [384, 175] on img at bounding box center [438, 187] width 313 height 76
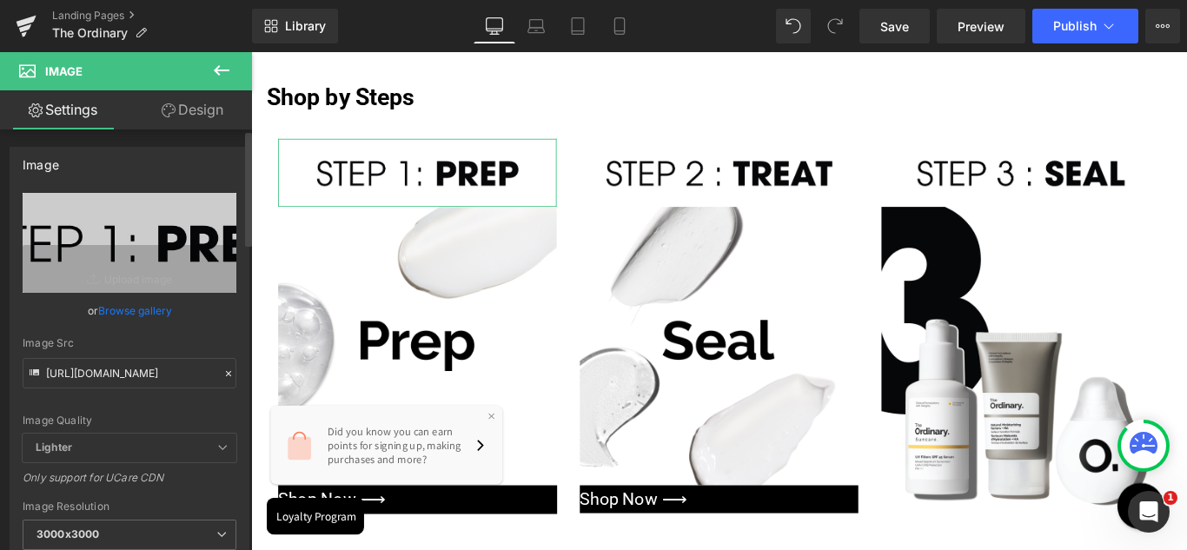
click at [127, 312] on link "Browse gallery" at bounding box center [135, 311] width 74 height 30
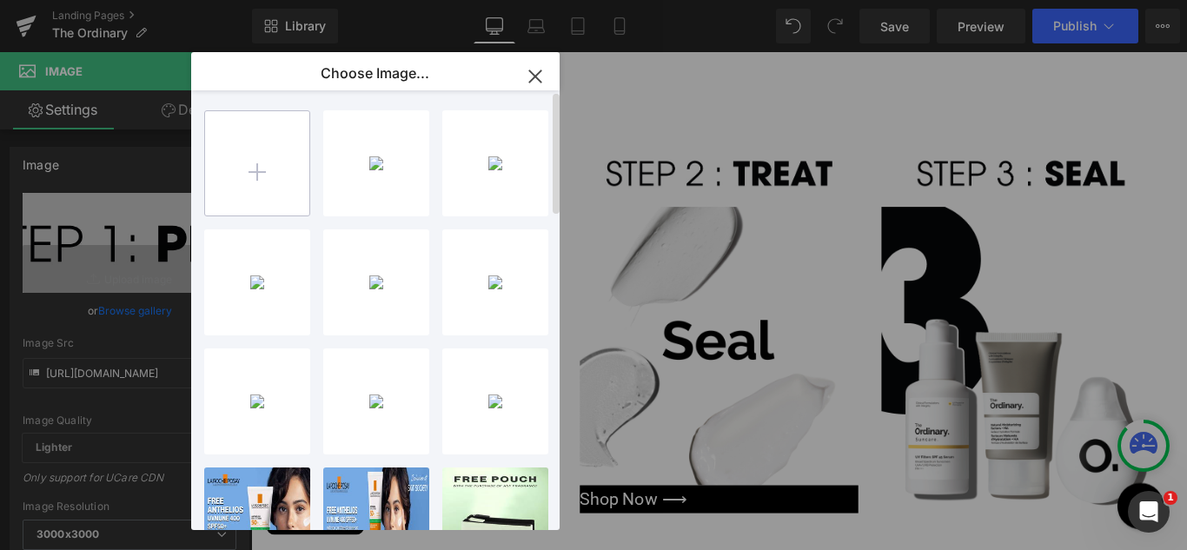
click at [263, 175] on input "file" at bounding box center [257, 163] width 104 height 104
type input "C:\fakepath\theordinary_skincare_shopbysteps_treat.jpg"
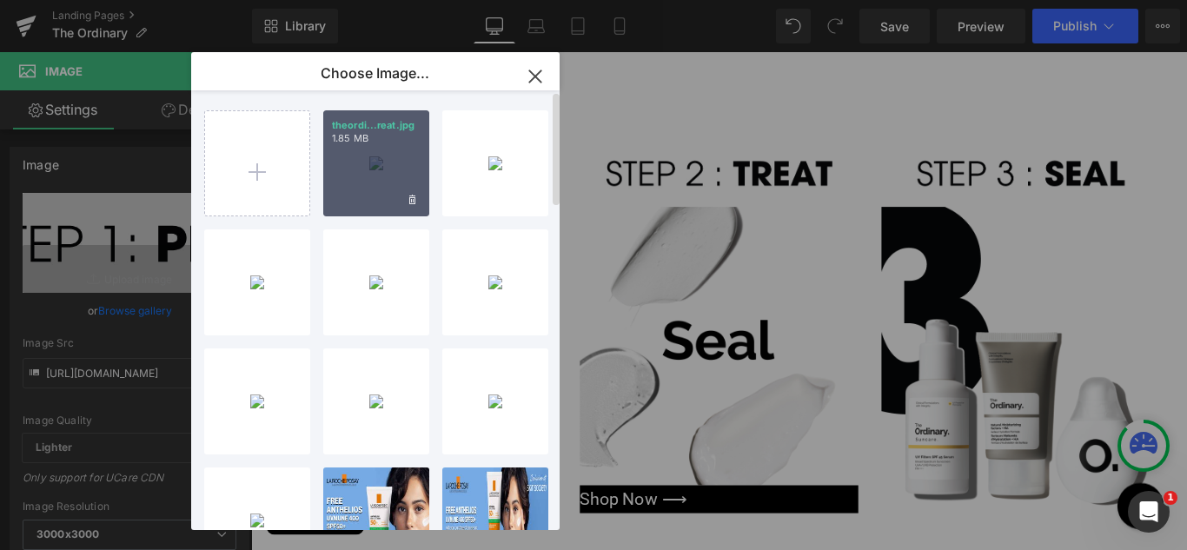
click at [350, 172] on div "theordi...reat.jpg 1.85 MB" at bounding box center [376, 163] width 106 height 106
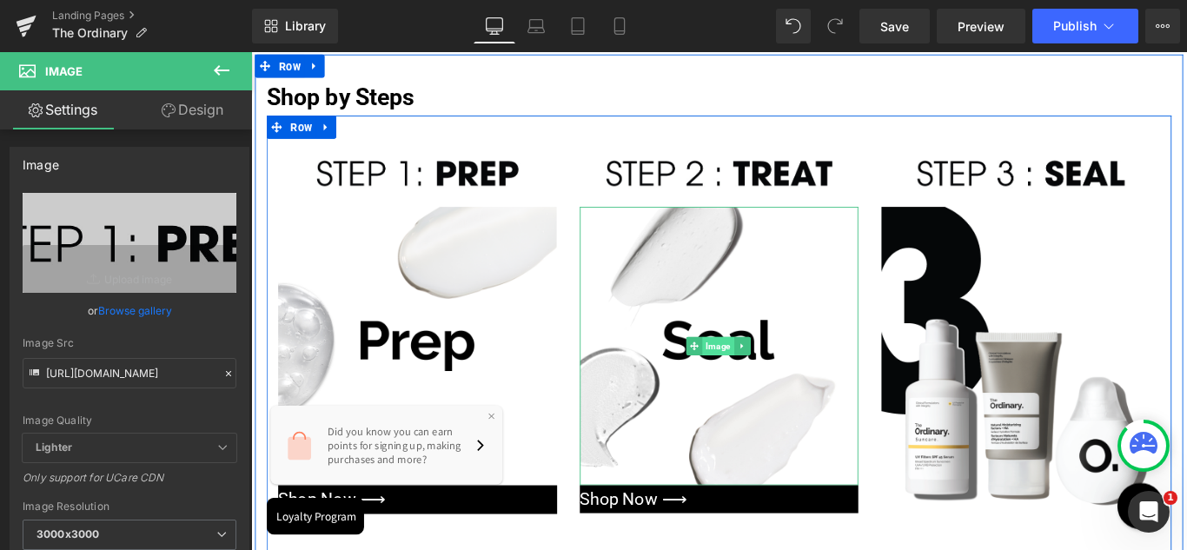
click at [774, 377] on span "Image" at bounding box center [777, 382] width 36 height 21
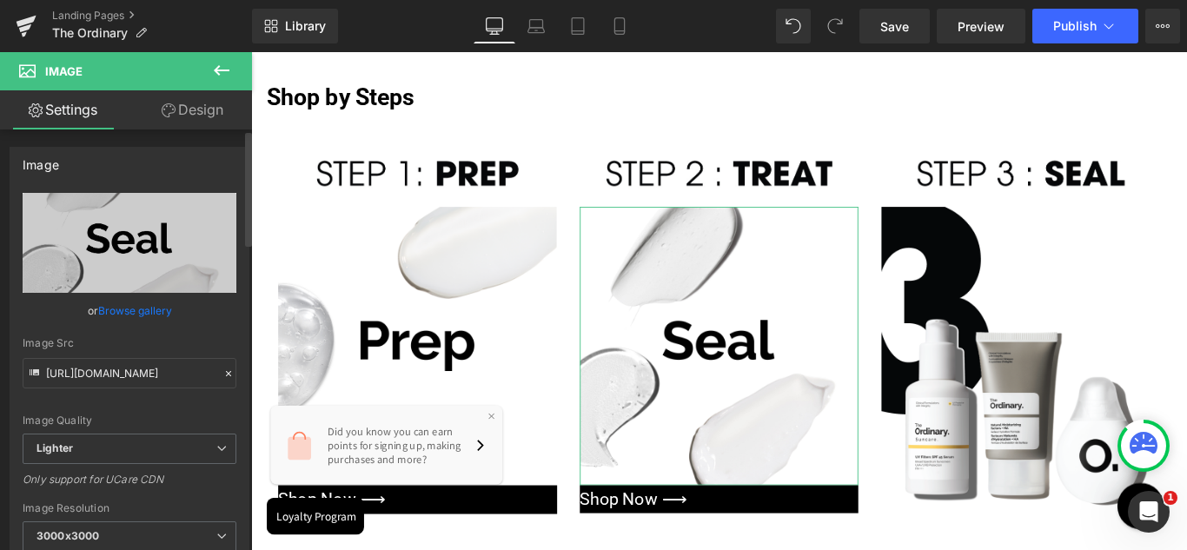
click at [125, 312] on link "Browse gallery" at bounding box center [135, 311] width 74 height 30
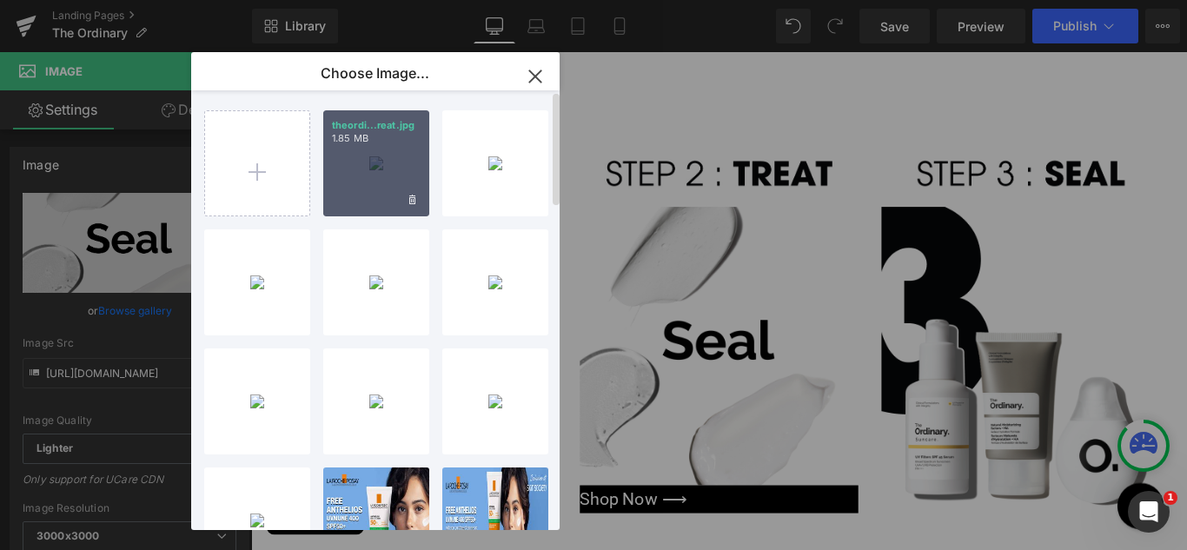
click at [376, 169] on div "theordi...reat.jpg 1.85 MB" at bounding box center [376, 163] width 106 height 106
type input "[URL][DOMAIN_NAME]"
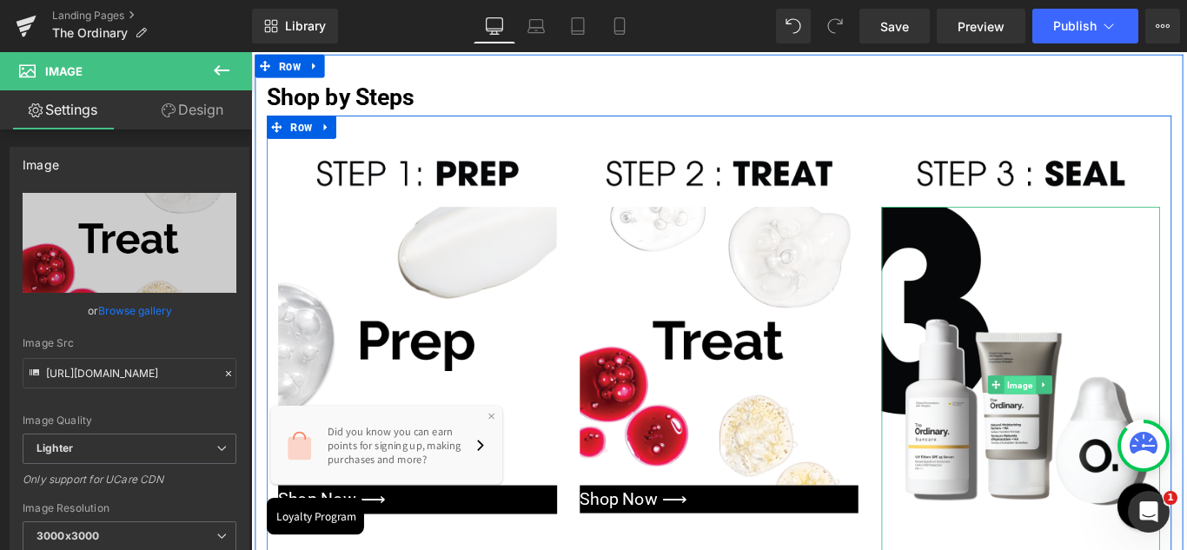
click at [1109, 419] on span "Image" at bounding box center [1116, 426] width 36 height 21
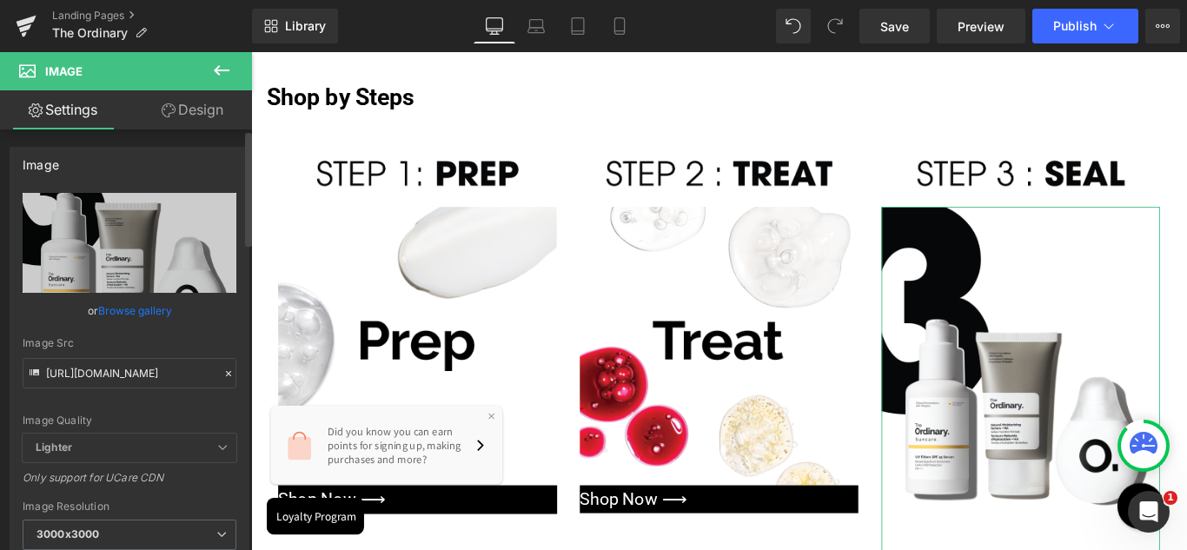
click at [122, 310] on link "Browse gallery" at bounding box center [135, 311] width 74 height 30
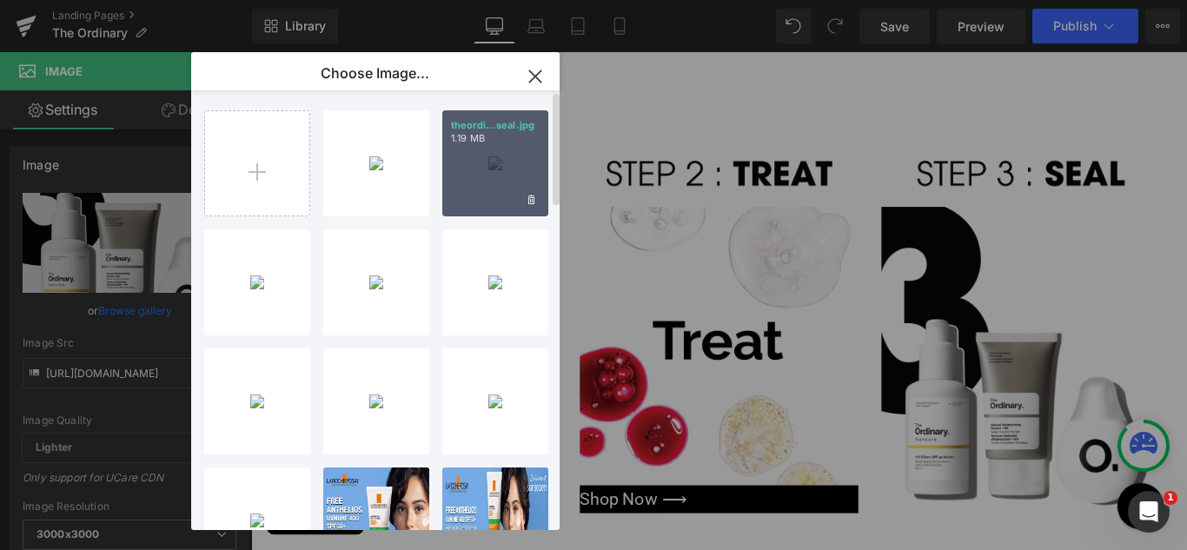
click at [512, 164] on div "theordi...seal.jpg 1.19 MB" at bounding box center [495, 163] width 106 height 106
type input "[URL][DOMAIN_NAME]"
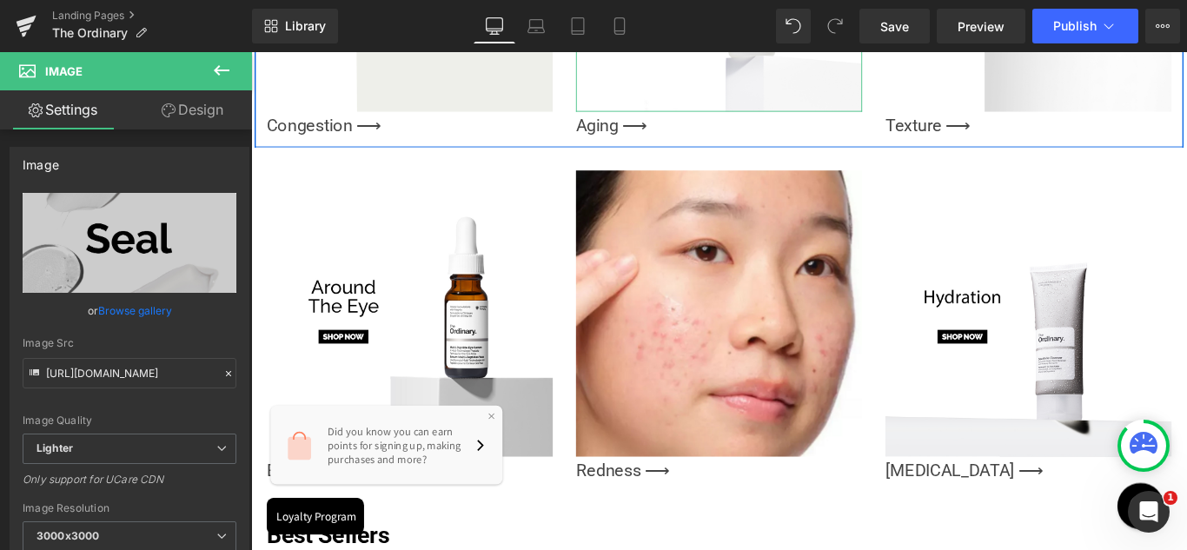
scroll to position [1825, 0]
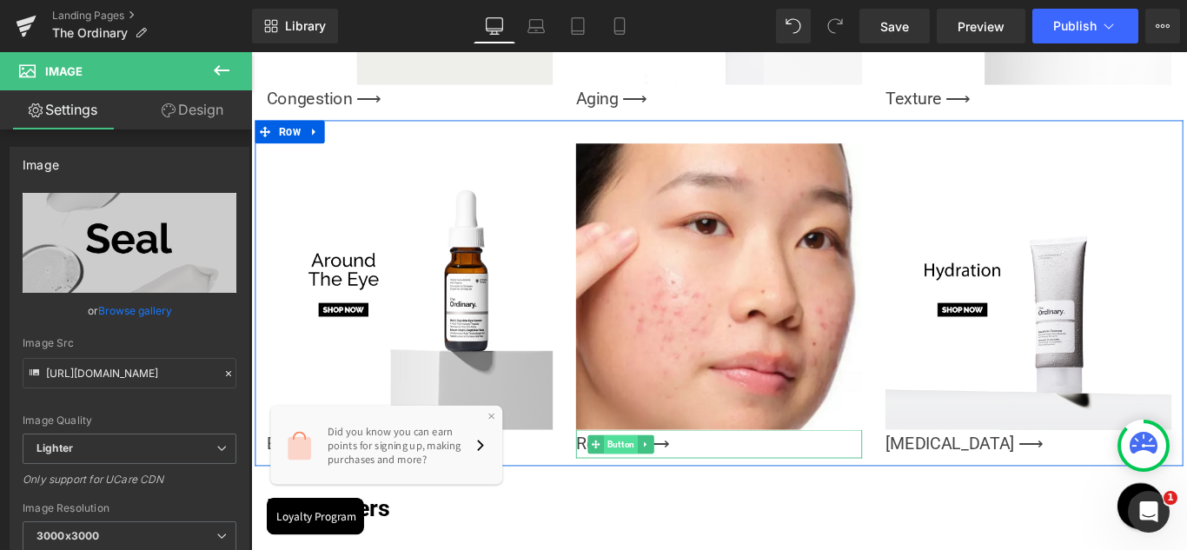
click at [655, 482] on span "Button" at bounding box center [667, 492] width 38 height 21
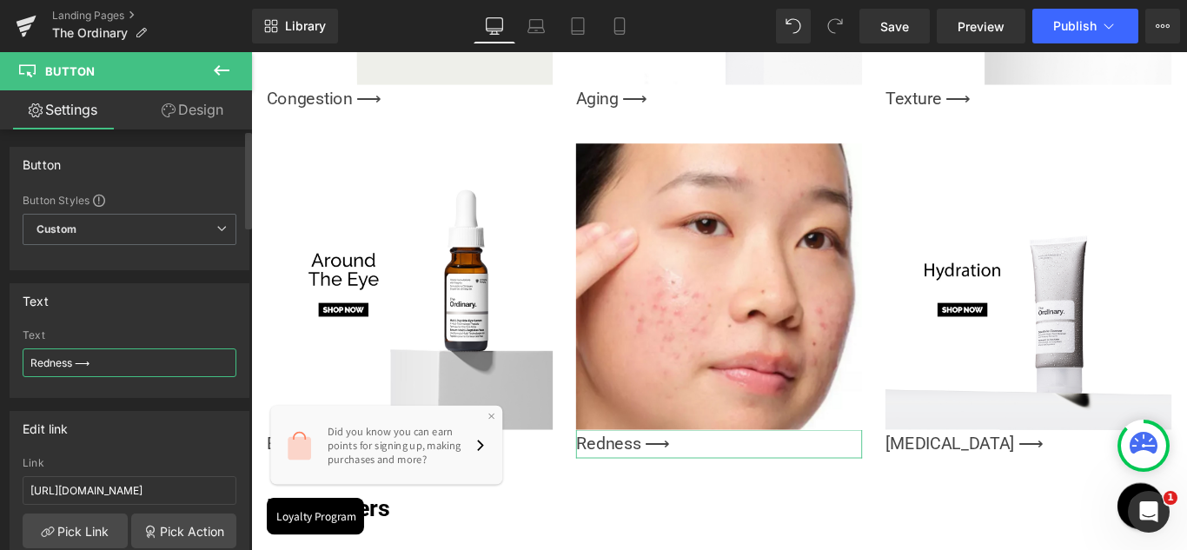
click at [54, 363] on input "Redness ⟶" at bounding box center [130, 363] width 214 height 29
type input "Hair Care ⟶"
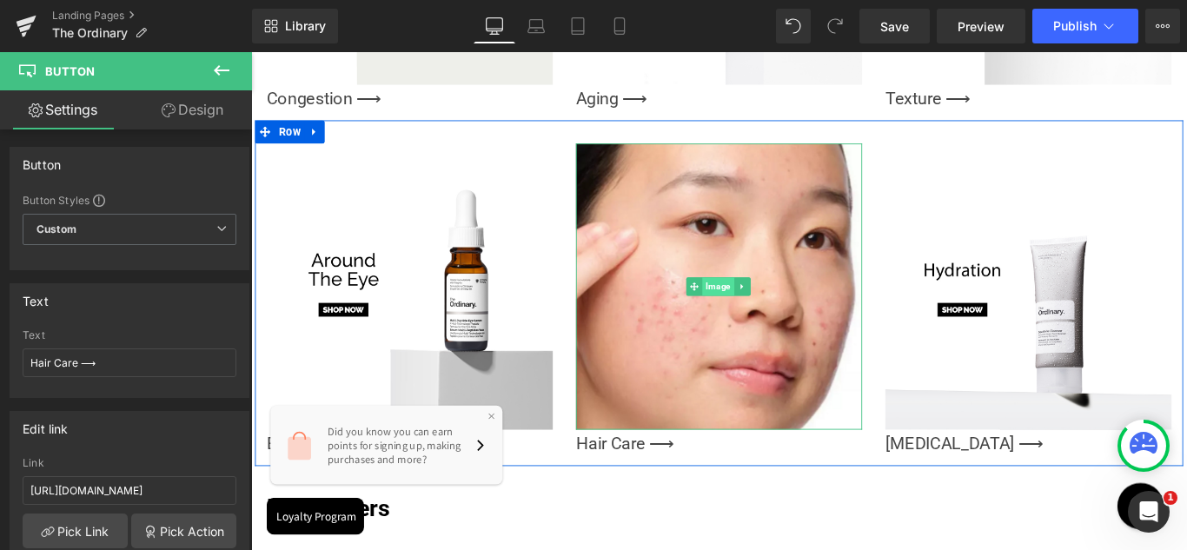
click at [771, 307] on span "Image" at bounding box center [777, 315] width 36 height 21
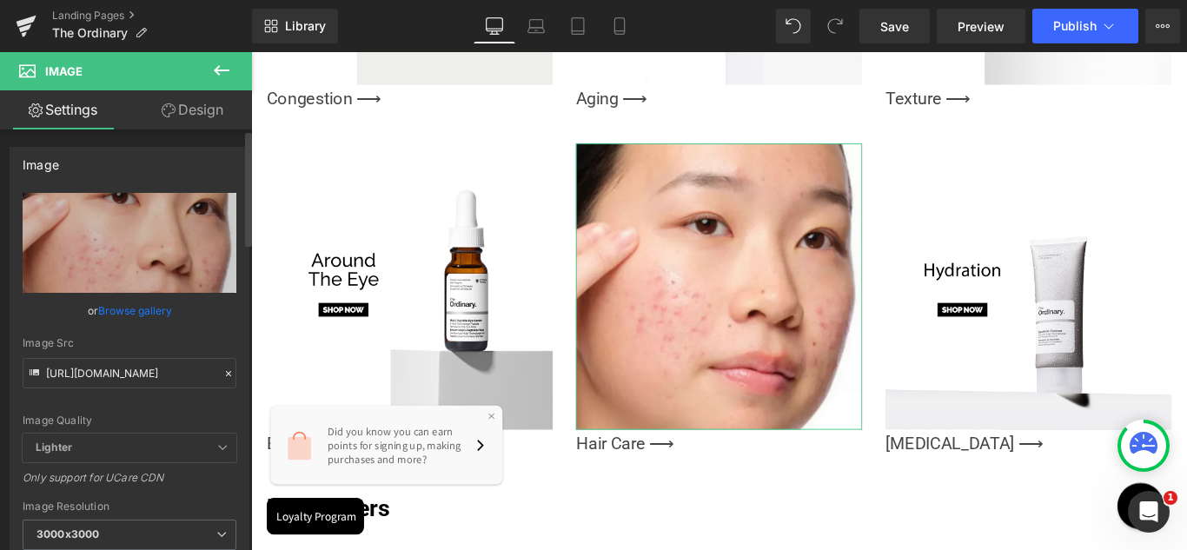
click at [135, 309] on link "Browse gallery" at bounding box center [135, 311] width 74 height 30
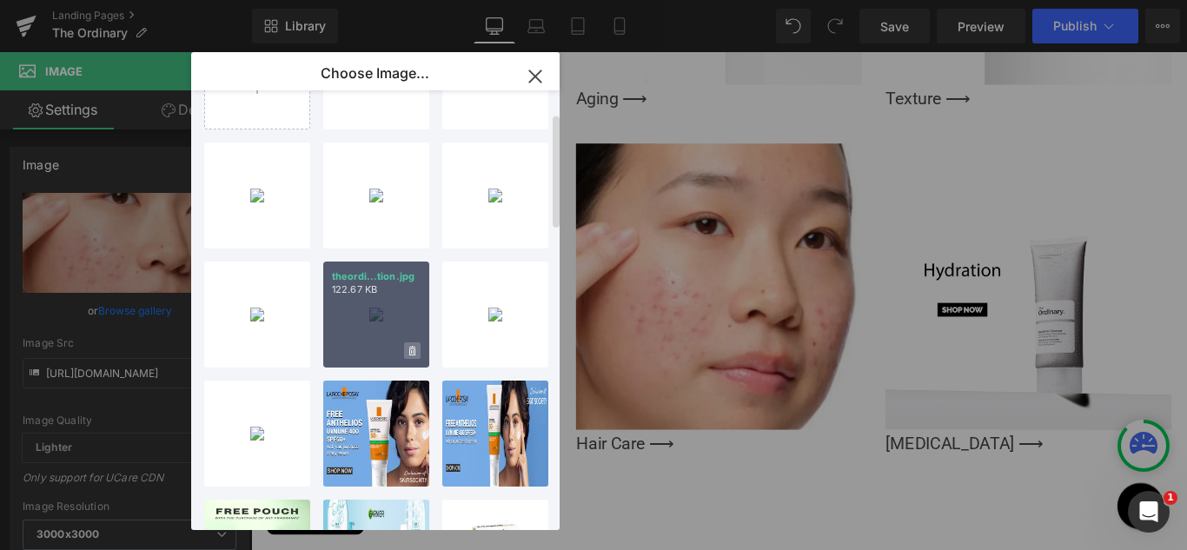
scroll to position [0, 0]
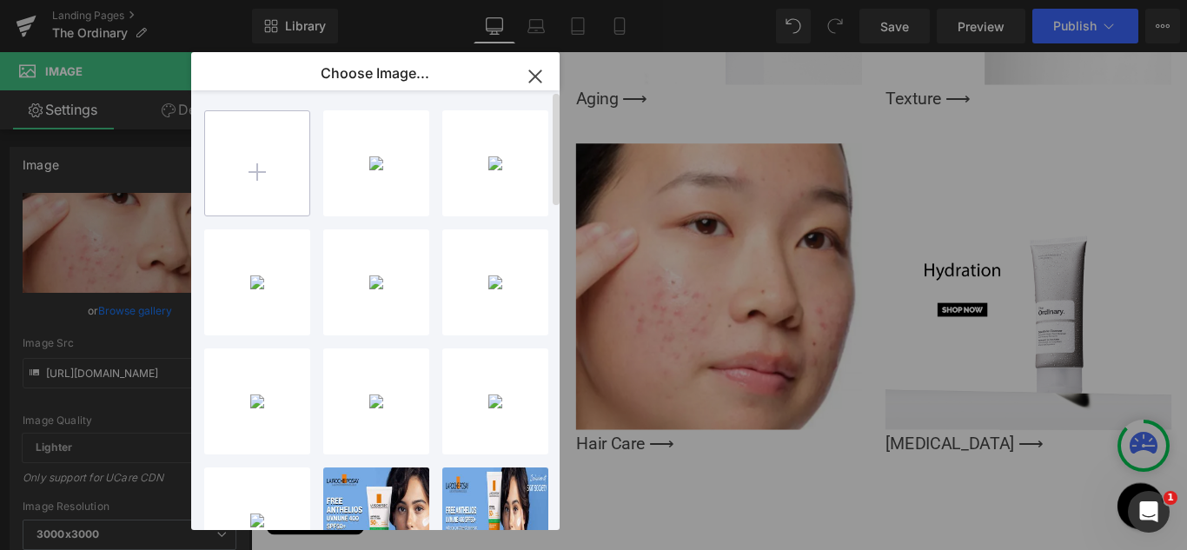
click at [262, 169] on input "file" at bounding box center [257, 163] width 104 height 104
type input "C:\fakepath\theordinary_skinconcerns_haircare.jpg"
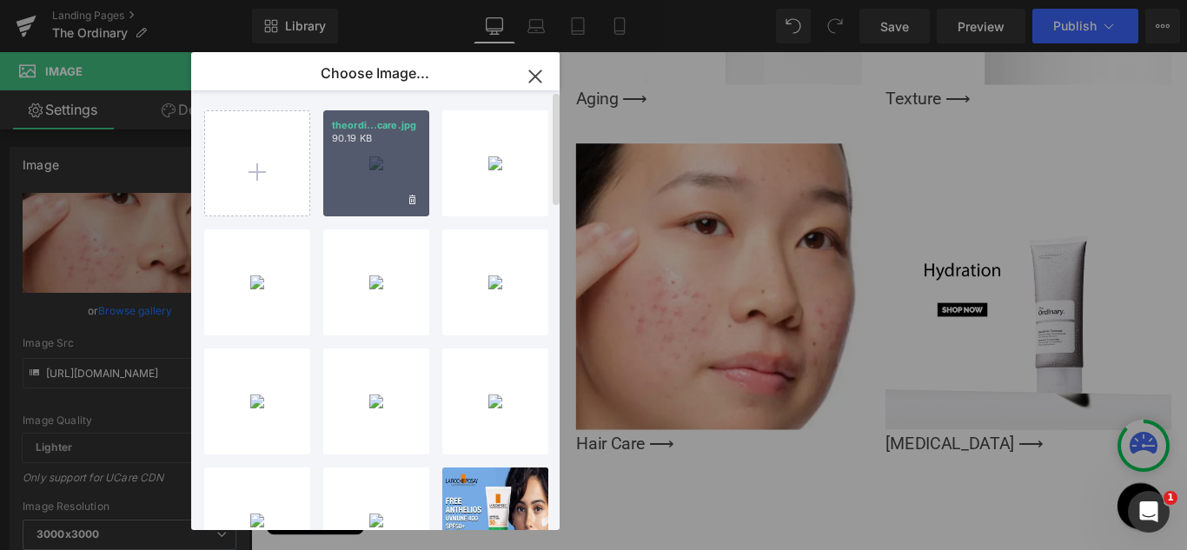
click at [370, 175] on div "theordi...care.jpg 90.19 KB" at bounding box center [376, 163] width 106 height 106
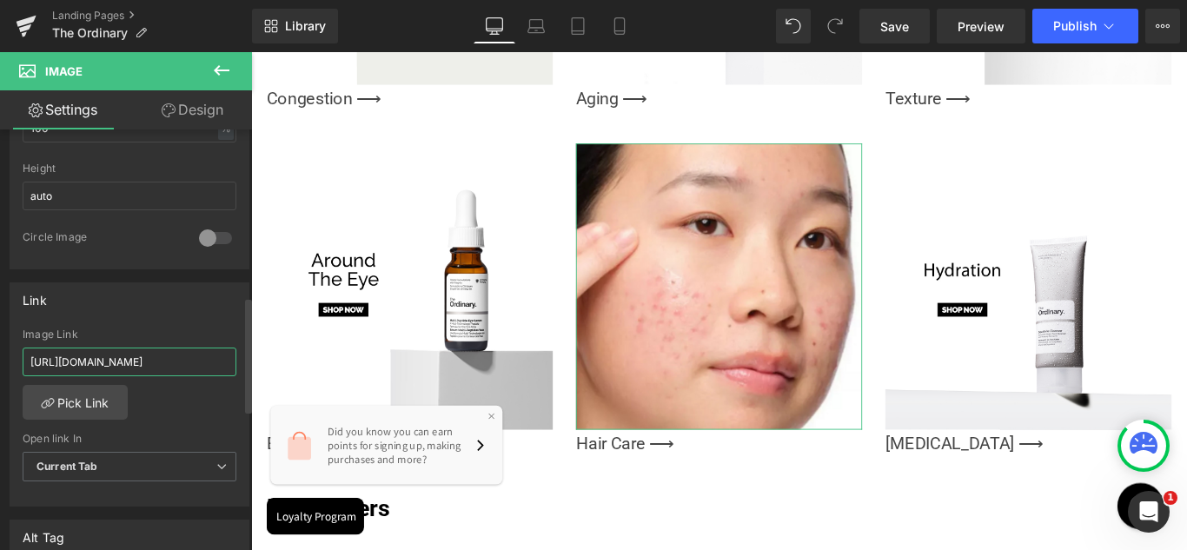
scroll to position [0, 18]
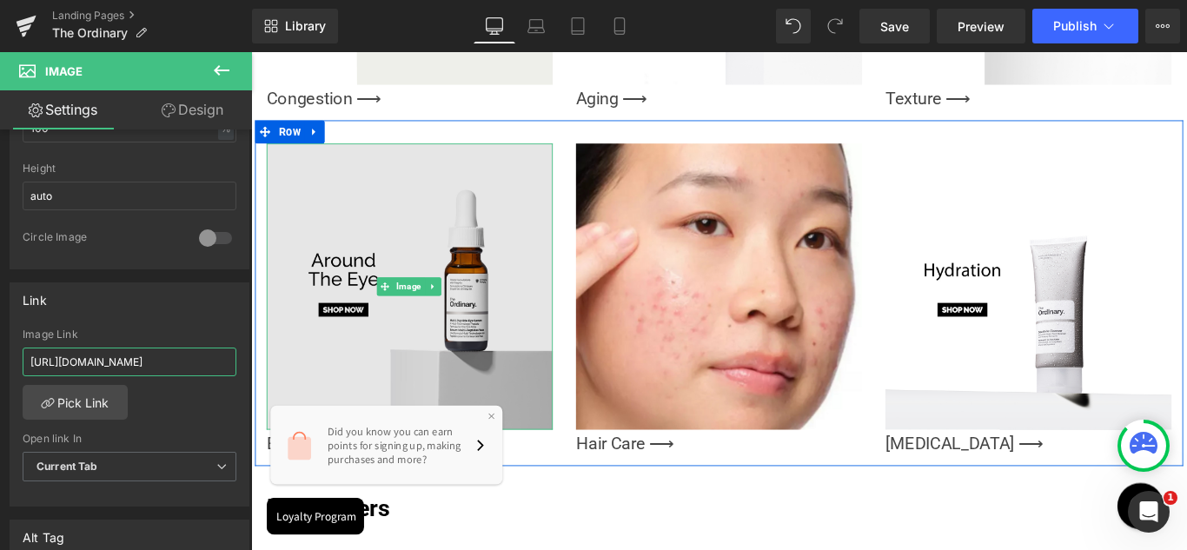
drag, startPoint x: 451, startPoint y: 414, endPoint x: 289, endPoint y: 390, distance: 164.2
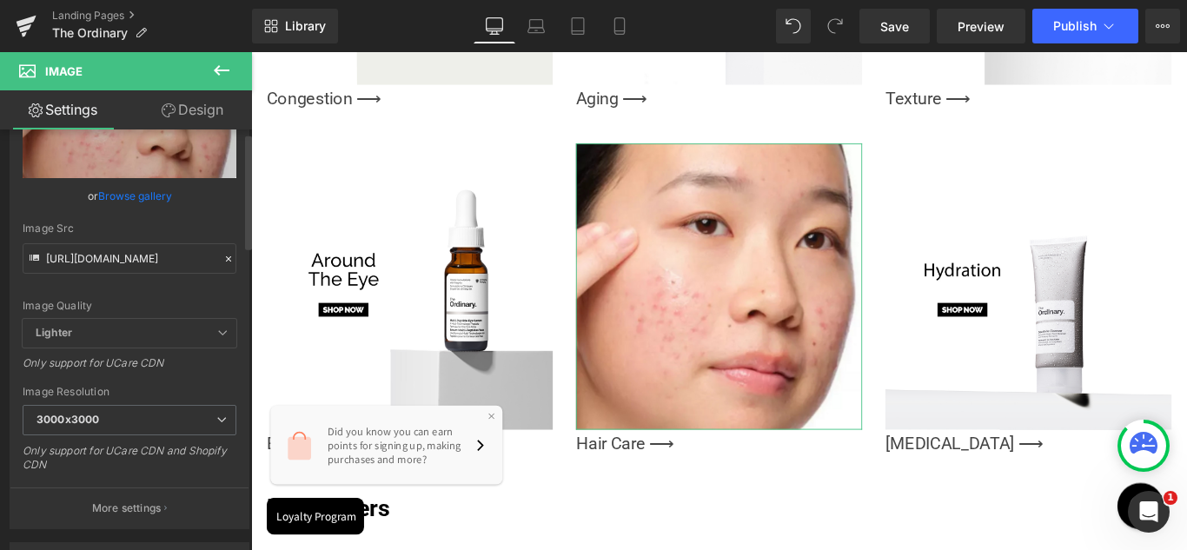
scroll to position [0, 0]
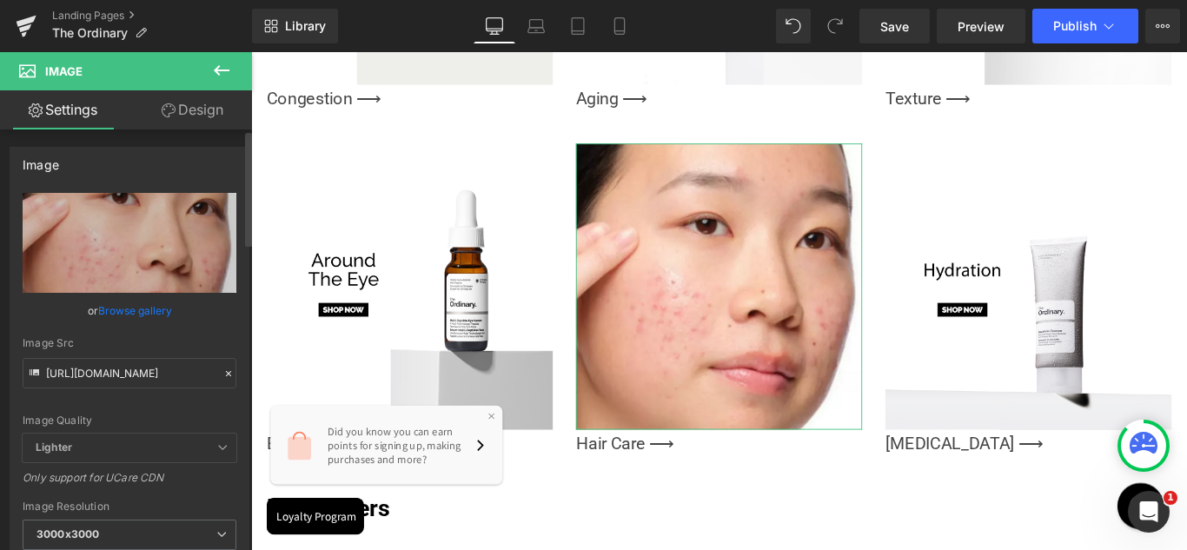
type input "[URL][DOMAIN_NAME]"
click at [138, 314] on link "Browse gallery" at bounding box center [135, 311] width 74 height 30
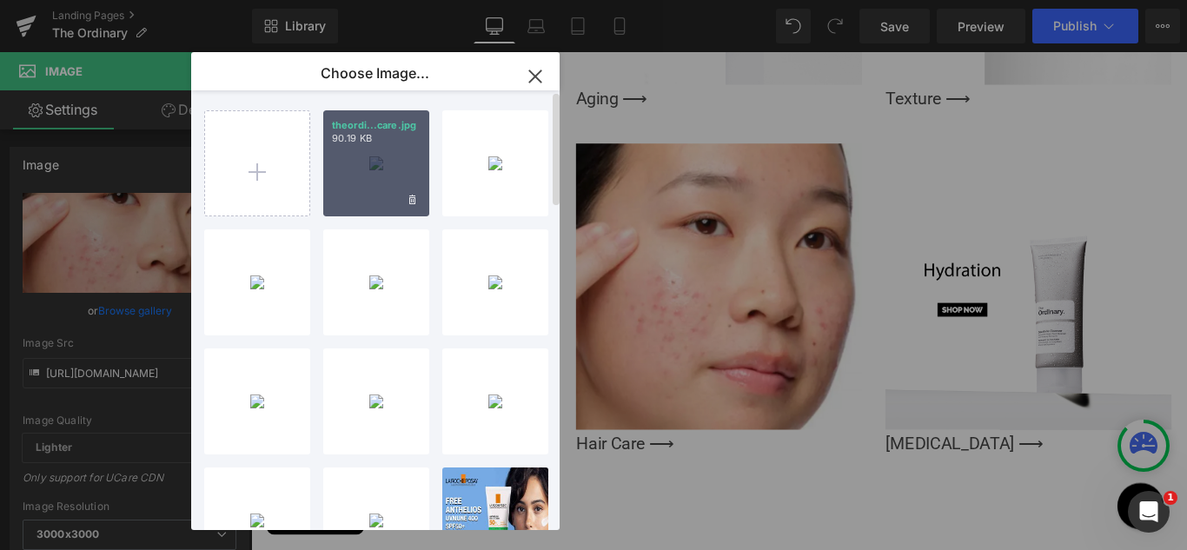
drag, startPoint x: 373, startPoint y: 156, endPoint x: 137, endPoint y: 116, distance: 238.9
click at [373, 156] on div "theordi...care.jpg 90.19 KB" at bounding box center [376, 163] width 106 height 106
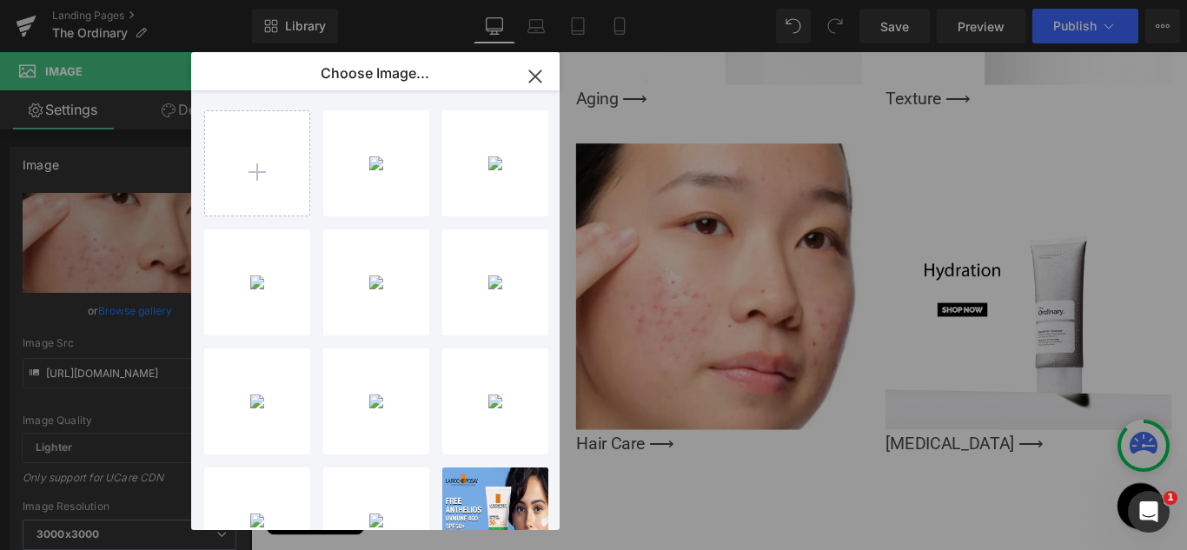
type input "[URL][DOMAIN_NAME]"
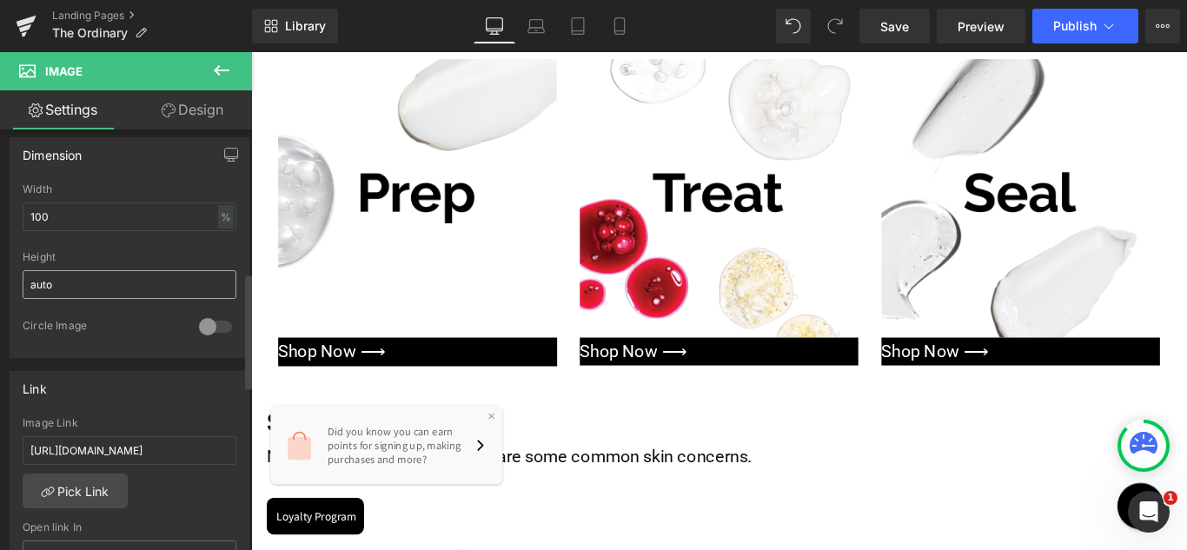
scroll to position [608, 0]
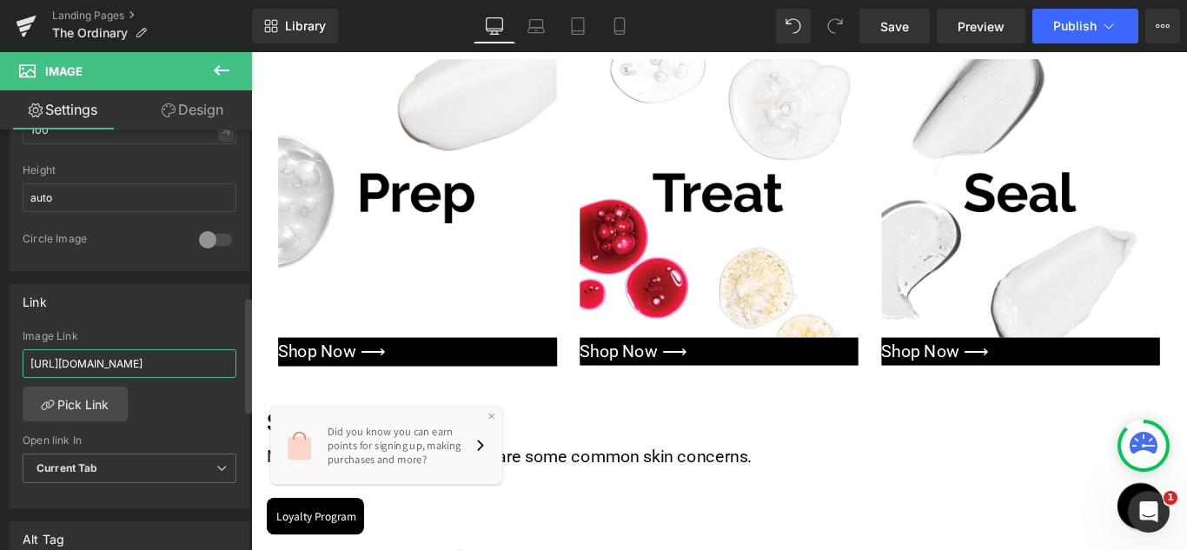
click at [165, 354] on input "[URL][DOMAIN_NAME]" at bounding box center [130, 363] width 214 height 29
click at [203, 355] on input "[URL][DOMAIN_NAME]" at bounding box center [130, 363] width 214 height 29
click at [215, 361] on input "[URL][DOMAIN_NAME]" at bounding box center [130, 363] width 214 height 29
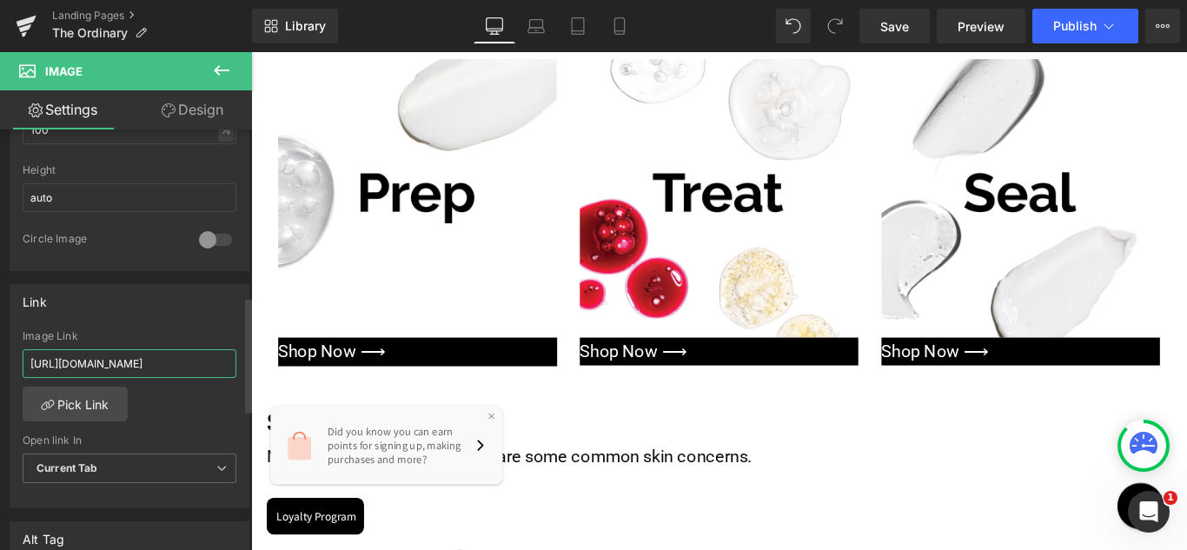
click at [196, 362] on input "[URL][DOMAIN_NAME]" at bounding box center [130, 363] width 214 height 29
type input "[URL][DOMAIN_NAME]"
paste input "[URL][DOMAIN_NAME]"
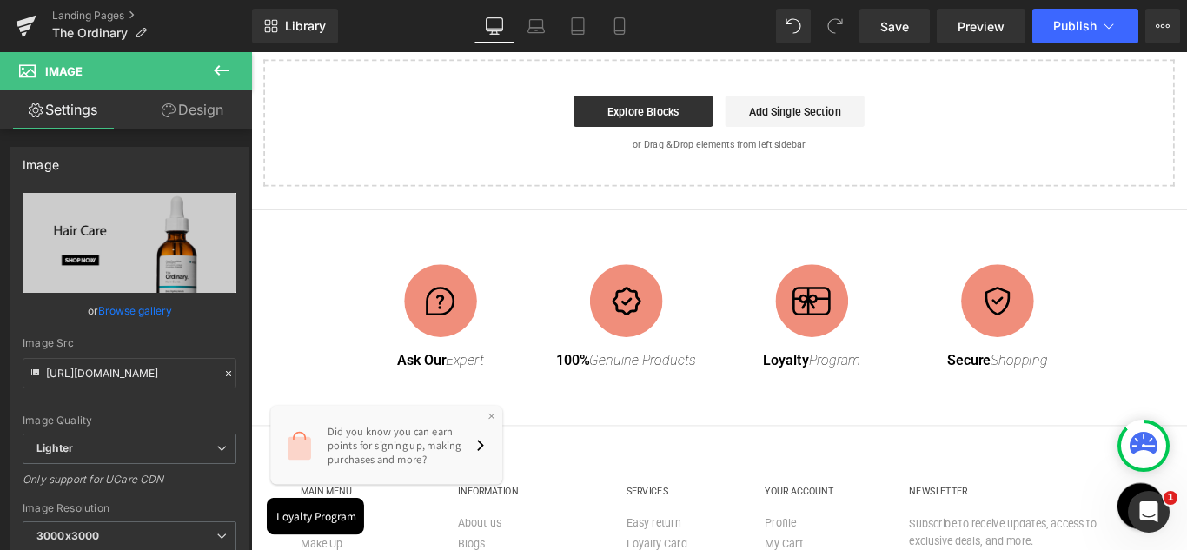
scroll to position [3737, 0]
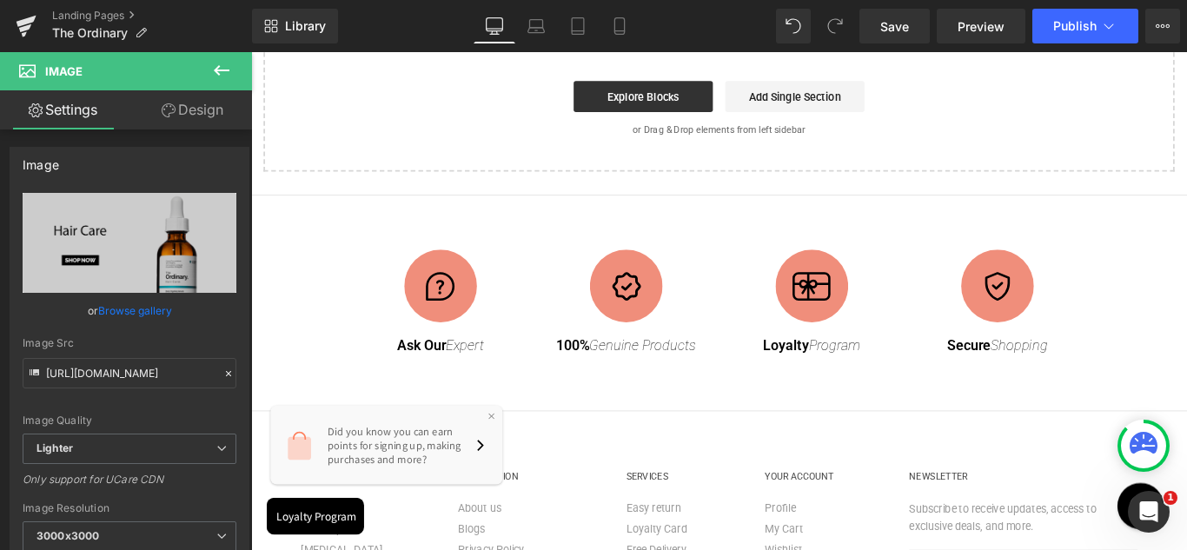
type input "[URL][DOMAIN_NAME]"
